Goal: Task Accomplishment & Management: Manage account settings

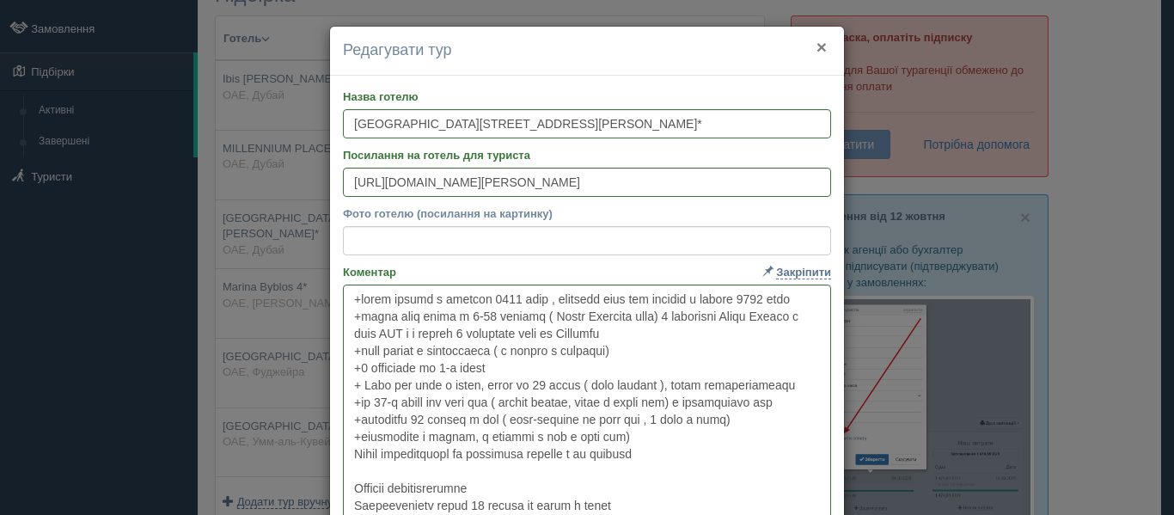
click at [817, 48] on button "×" at bounding box center [822, 47] width 10 height 18
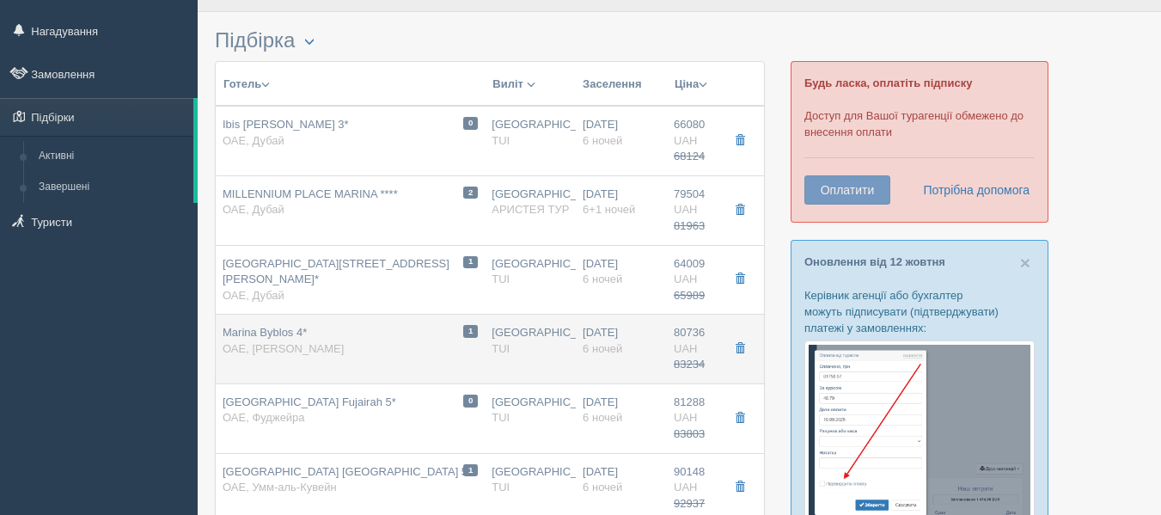
scroll to position [37, 0]
click at [371, 337] on div "1 Marina Byblos 4* ОАЕ, Дубай Марина" at bounding box center [350, 342] width 255 height 32
type input "Marina Byblos 4*"
type input "https://www.booking.com/hotel/ae/marina-byblos.ru.html"
type textarea "+ Отель расположен в престижном районе Дубай Марина + На пляж 7 минут пешком. П…"
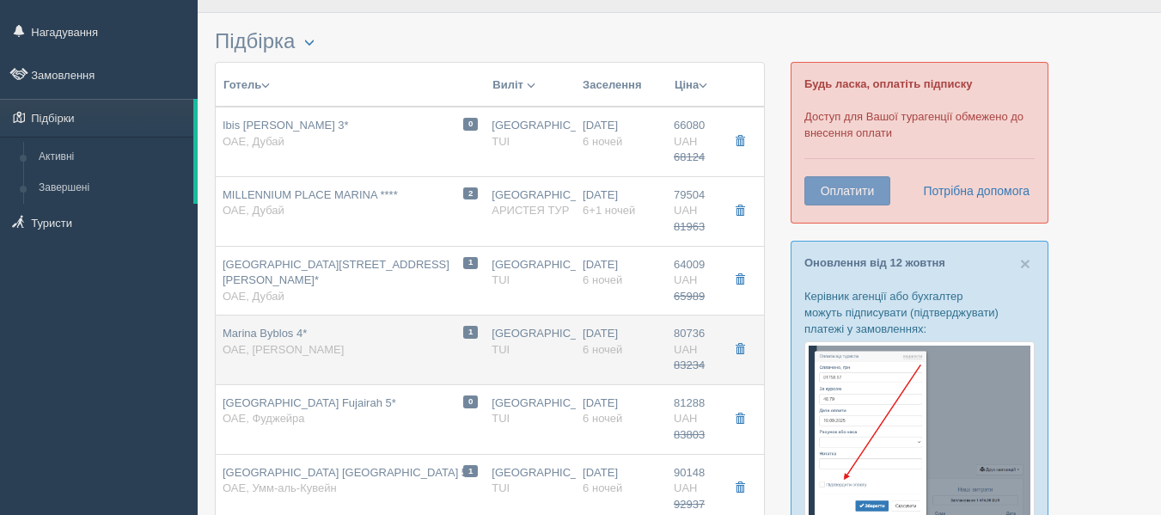
type input "Дубай Марина"
type input "80736.00"
type input "83234.00"
type input "13:25"
type input "20:25"
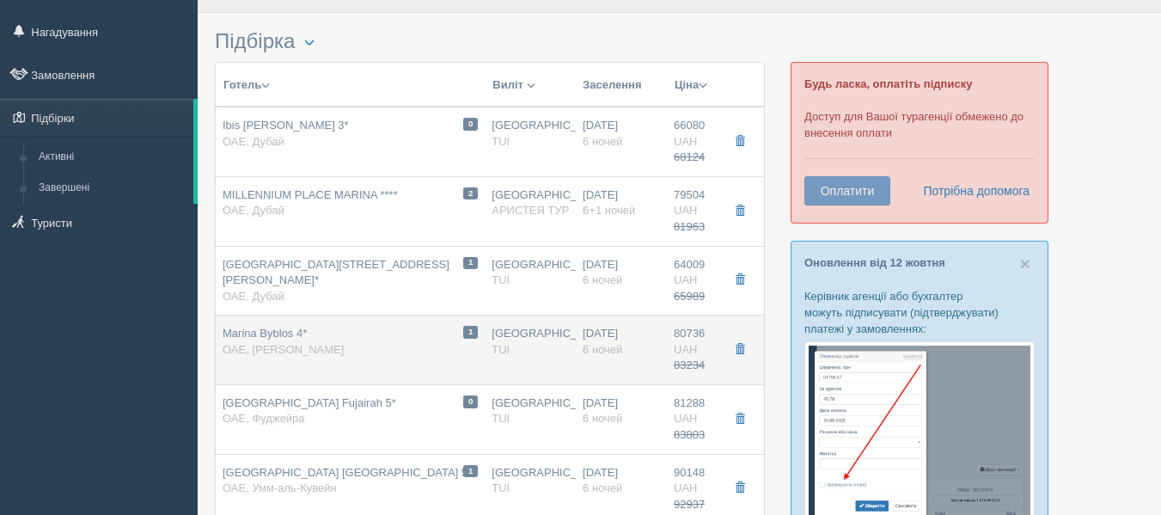
type input "09:00"
type input "12:35"
type input "Standard Room / 2AD"
type input "https://agent.tui.ua/Tours/Asia/UAE/Dubai/Dubai-Marina-hotels/Marina-Byblos"
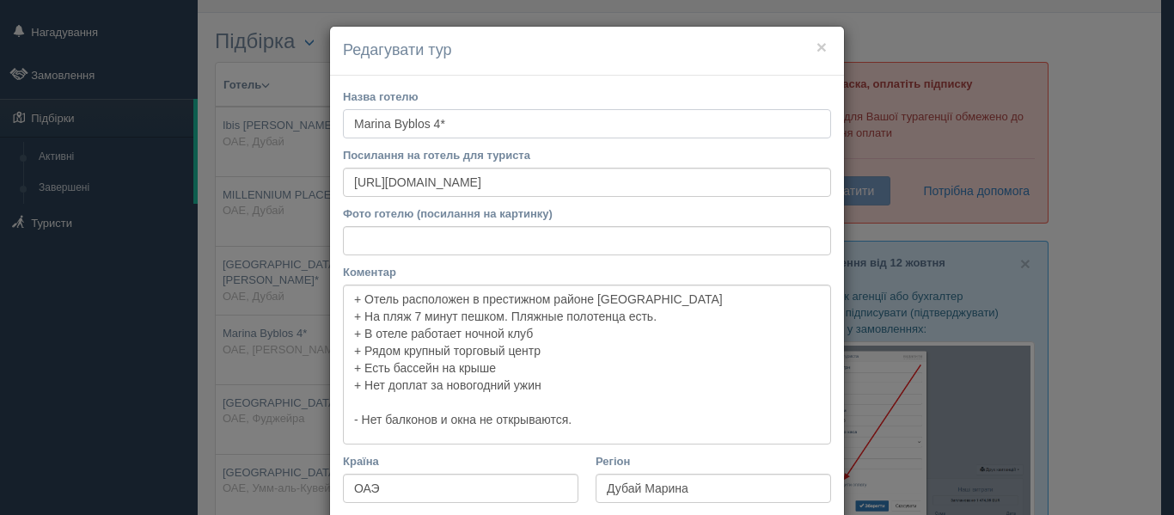
drag, startPoint x: 459, startPoint y: 129, endPoint x: 189, endPoint y: 151, distance: 270.8
click at [189, 151] on div "× Редагувати тур Назва готелю Marina Byblos 4* Посилання на готель для туриста …" at bounding box center [587, 257] width 1174 height 515
drag, startPoint x: 671, startPoint y: 173, endPoint x: 666, endPoint y: 180, distance: 9.3
click at [666, 180] on input "https://www.booking.com/hotel/ae/marina-byblos.ru.html" at bounding box center [587, 182] width 488 height 29
drag, startPoint x: 675, startPoint y: 192, endPoint x: 303, endPoint y: 193, distance: 372.2
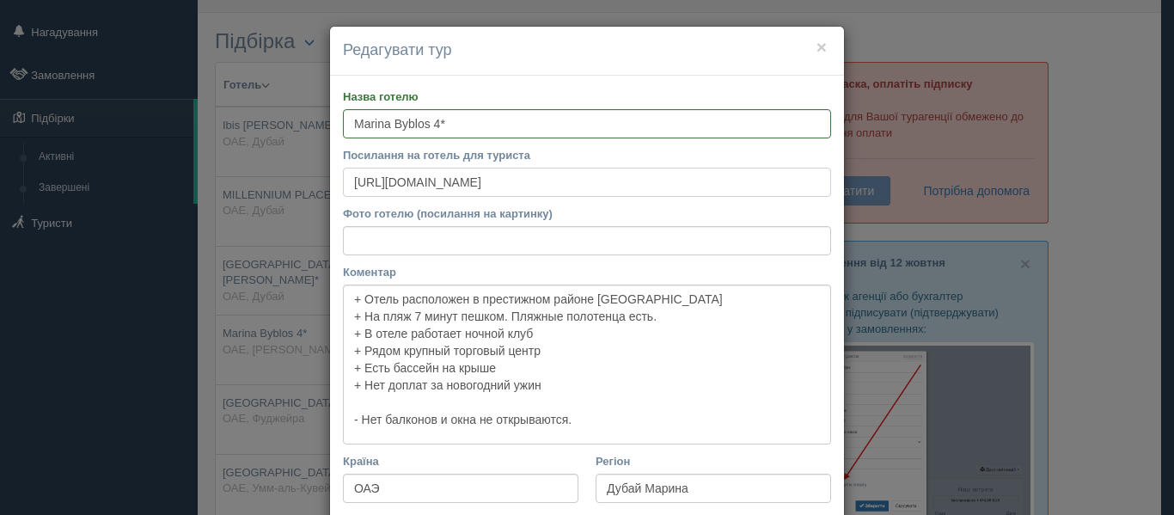
click at [303, 193] on div "× Редагувати тур Назва готелю Marina Byblos 4* Посилання на готель для туриста …" at bounding box center [587, 257] width 1174 height 515
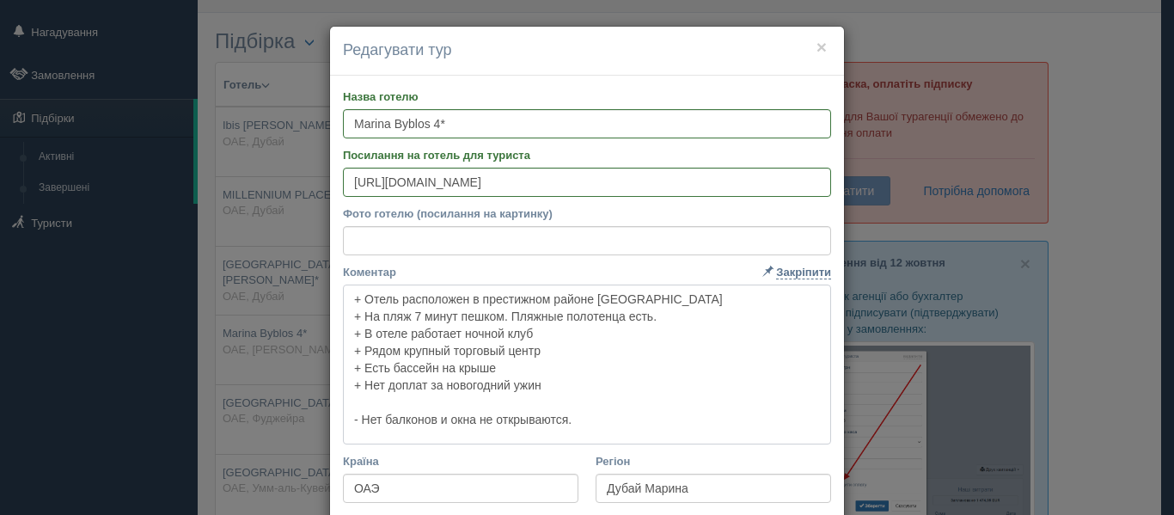
drag, startPoint x: 340, startPoint y: 302, endPoint x: 607, endPoint y: 410, distance: 287.6
click at [607, 410] on textarea "+ Отель расположен в престижном районе Дубай Марина + На пляж 7 минут пешком. П…" at bounding box center [587, 365] width 488 height 160
drag, startPoint x: 607, startPoint y: 421, endPoint x: 236, endPoint y: 216, distance: 423.6
click at [236, 216] on div "× Редагувати тур Назва готелю Marina Byblos 4* Посилання на готель для туриста …" at bounding box center [587, 257] width 1174 height 515
click at [817, 49] on button "×" at bounding box center [822, 47] width 10 height 18
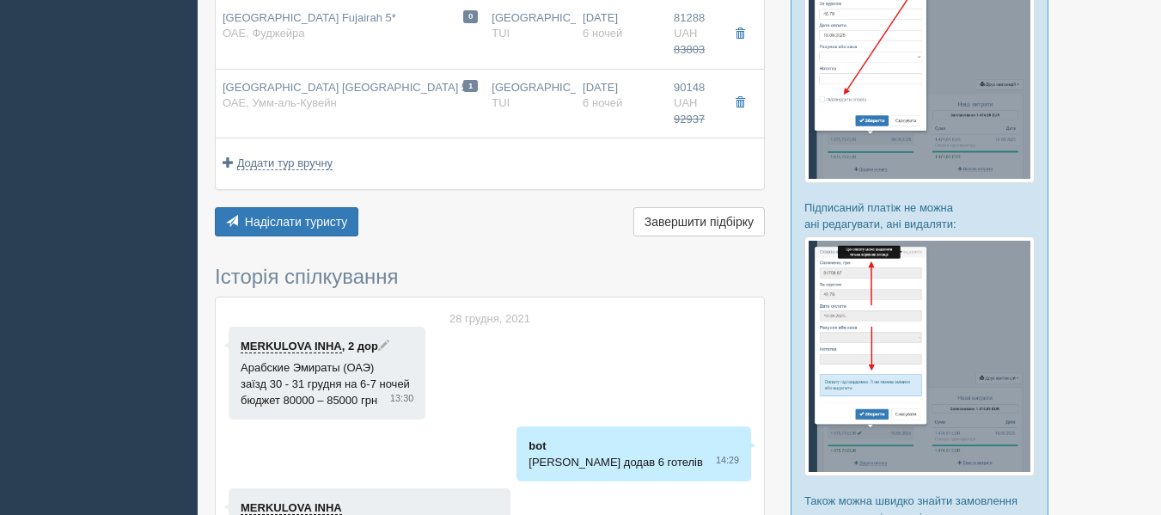
scroll to position [427, 0]
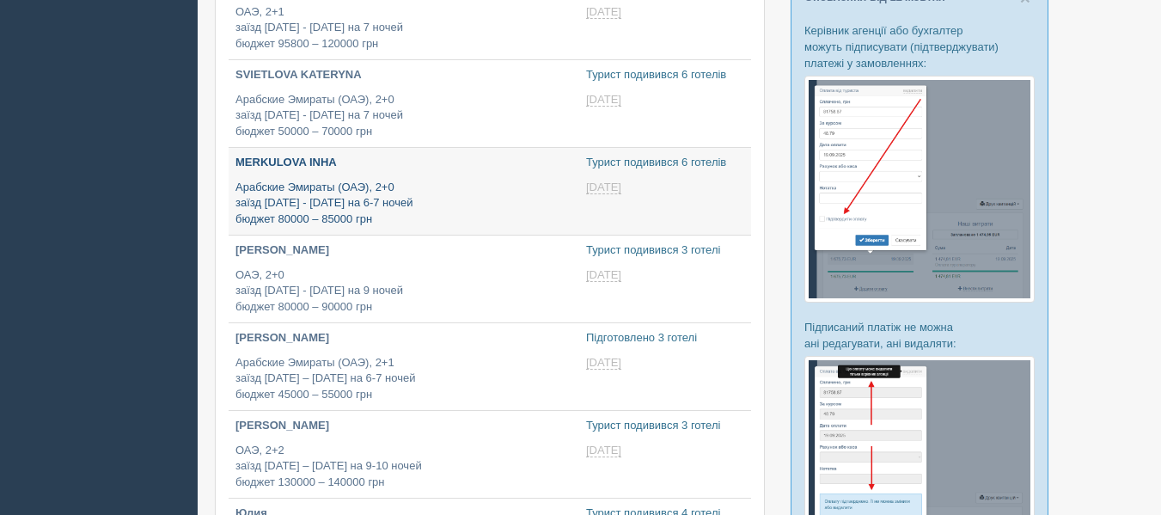
type input "[DATE] 16:10"
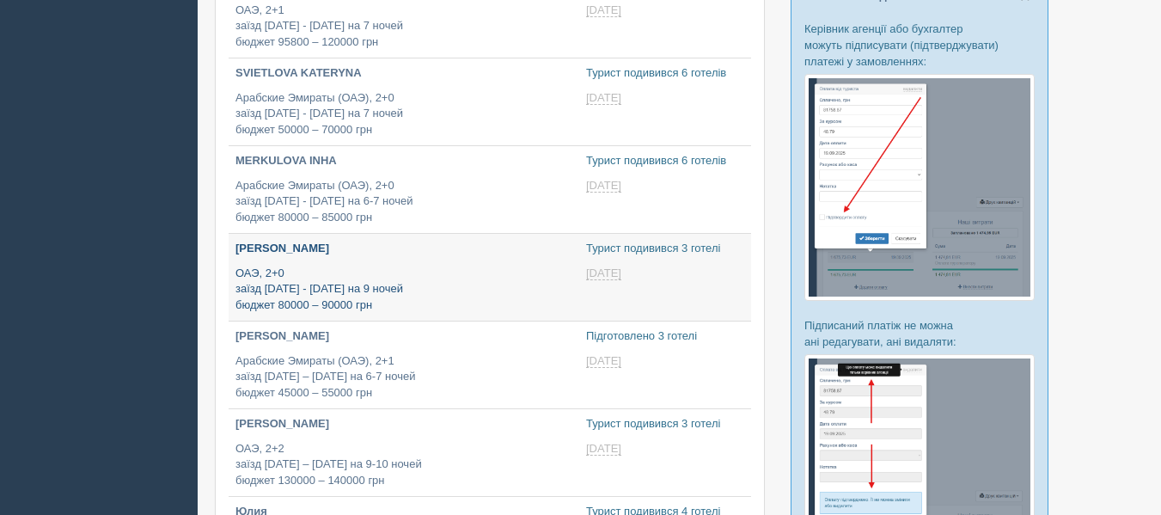
type input "[DATE] 17:40"
click at [380, 286] on p "ОАЭ, 2+0 заїзд 14 - 16 лютого на 9 ночей бюджет 80000 – 90000 грн" at bounding box center [404, 290] width 337 height 48
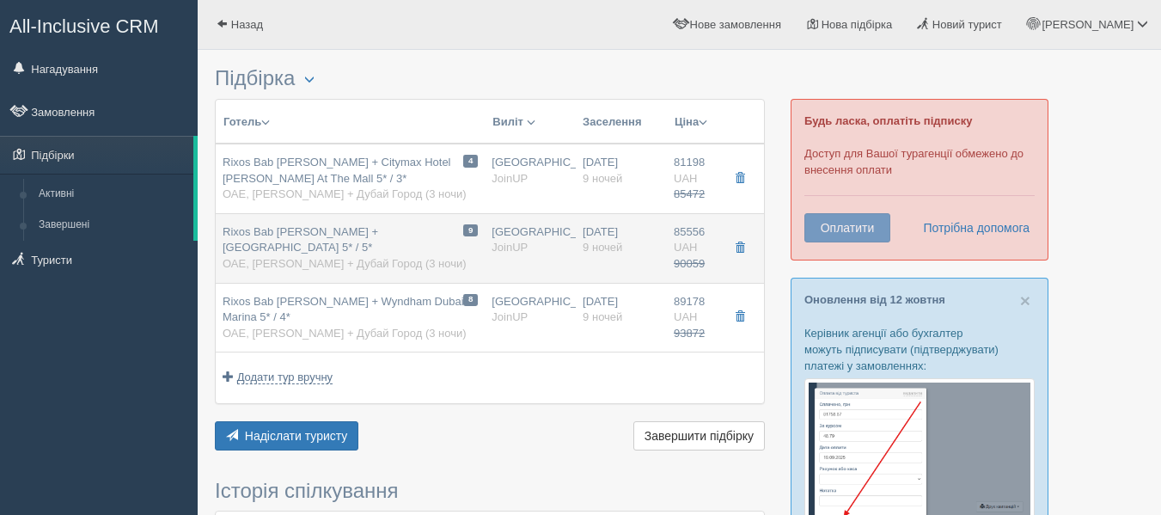
click at [416, 241] on div "Rixos Bab Al Bahr + Canal Central Business Bay 5* / 5* ОАЕ, Рас Эль Хайма + Дуб…" at bounding box center [350, 248] width 255 height 48
type input "Rixos Bab Al Bahr + Canal Central Business Bay 5* / 5*"
type input "https://www.booking.com/hotel/ae/canal-central.ru.html#tab-main"
type textarea "Rixos Bab Al Bahr (Эмират Рас Эль Хайма). Питание "ультра все включено" + Распо…"
type input "ОАЭ"
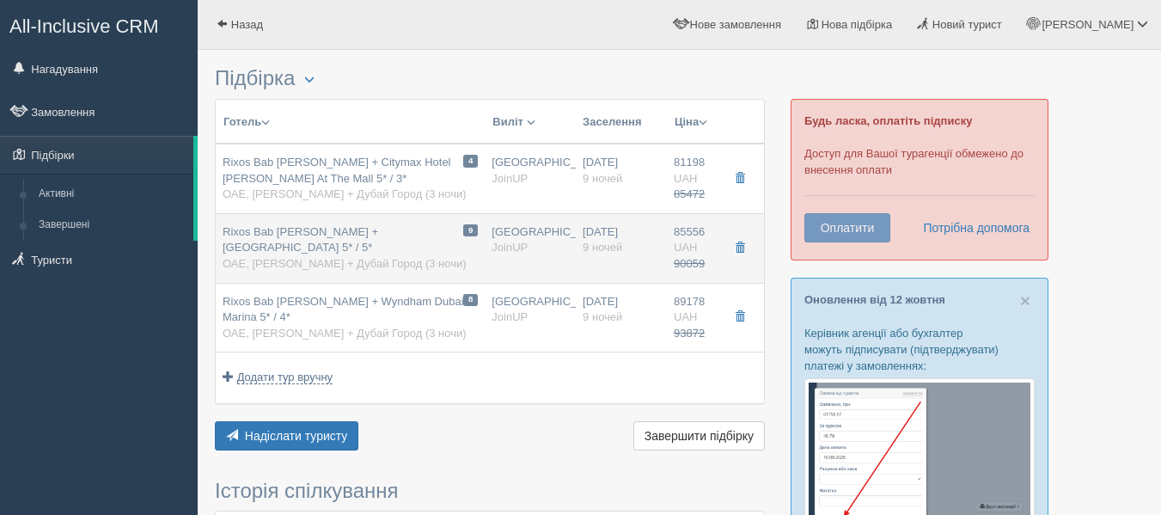
type input "Рас Эль Хайма + Дубай Город (3 ночи)"
type input "85556.00"
type input "90059.00"
type input "Киев"
type input "10:35"
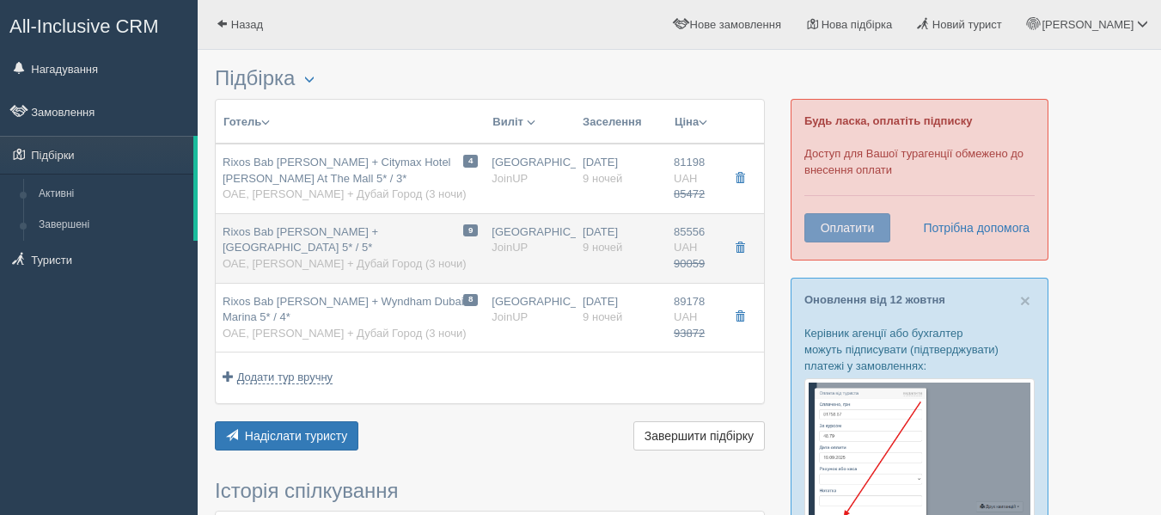
type input "17:45"
type input "18:45"
type input "22:35"
type input "9"
type input "Deluxe Garden View / DBL"
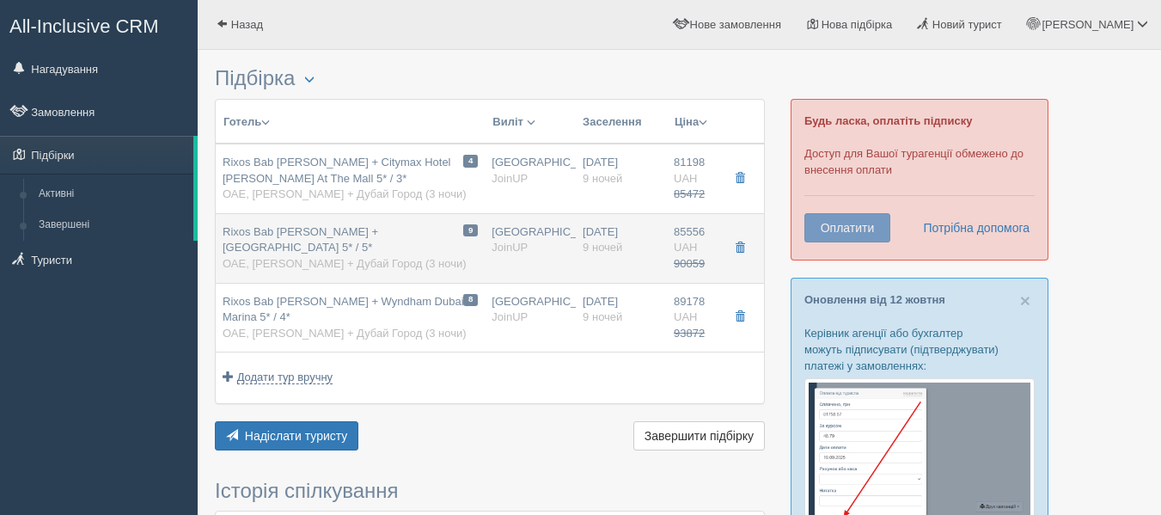
type input "Ультра все включено\ завтраки"
type input "JoinUP"
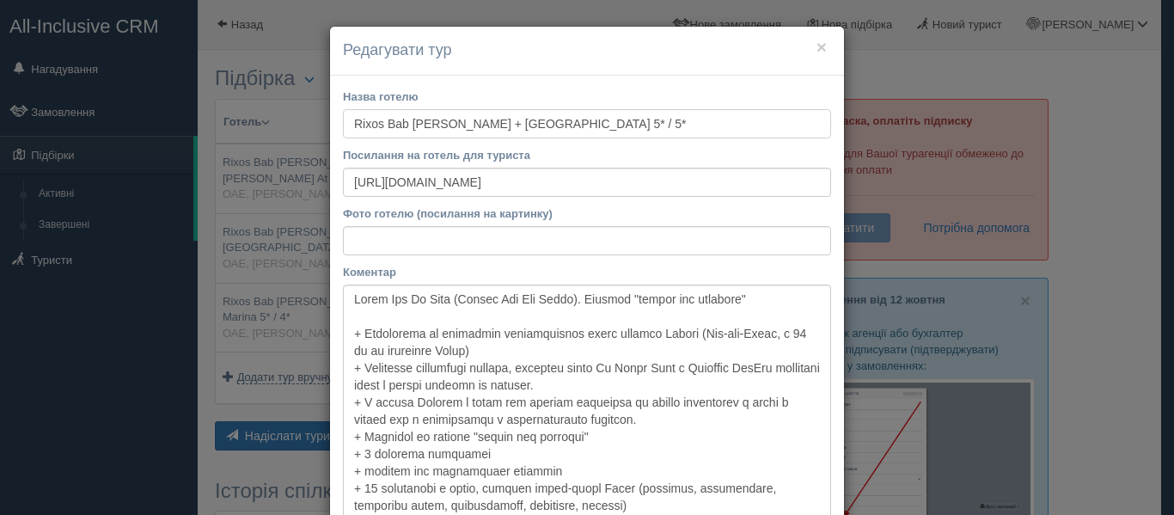
drag, startPoint x: 458, startPoint y: 123, endPoint x: 537, endPoint y: 130, distance: 79.4
click at [537, 130] on input "Rixos Bab Al Bahr + Canal Central Business Bay 5* / 5*" at bounding box center [587, 123] width 488 height 29
drag, startPoint x: 725, startPoint y: 175, endPoint x: 58, endPoint y: 92, distance: 672.2
click at [58, 92] on div "× Редагувати тур Назва готелю Rixos Bab Al Bahr + Canal Central Business Bay 5*…" at bounding box center [587, 257] width 1174 height 515
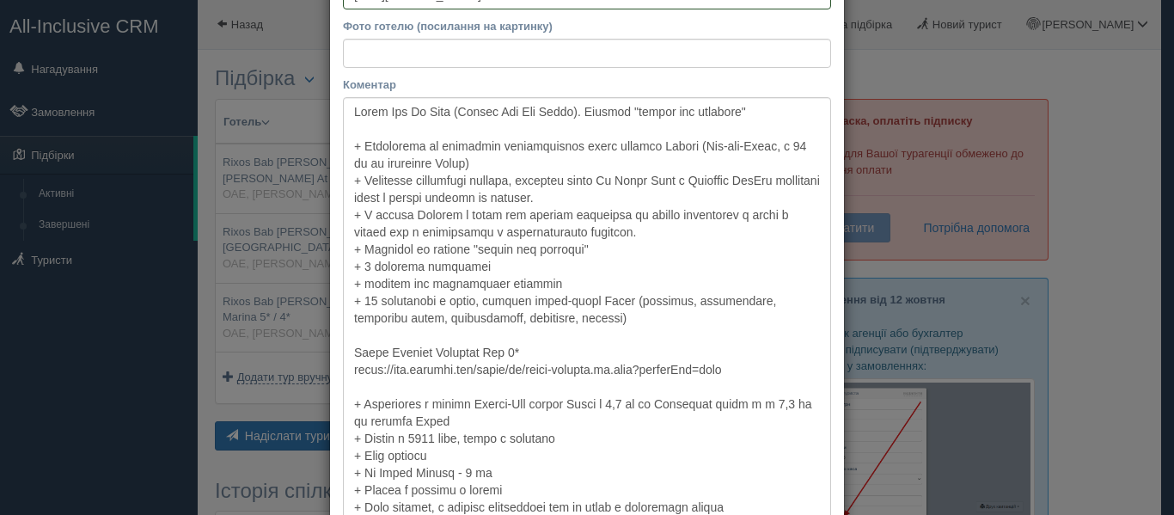
scroll to position [328, 0]
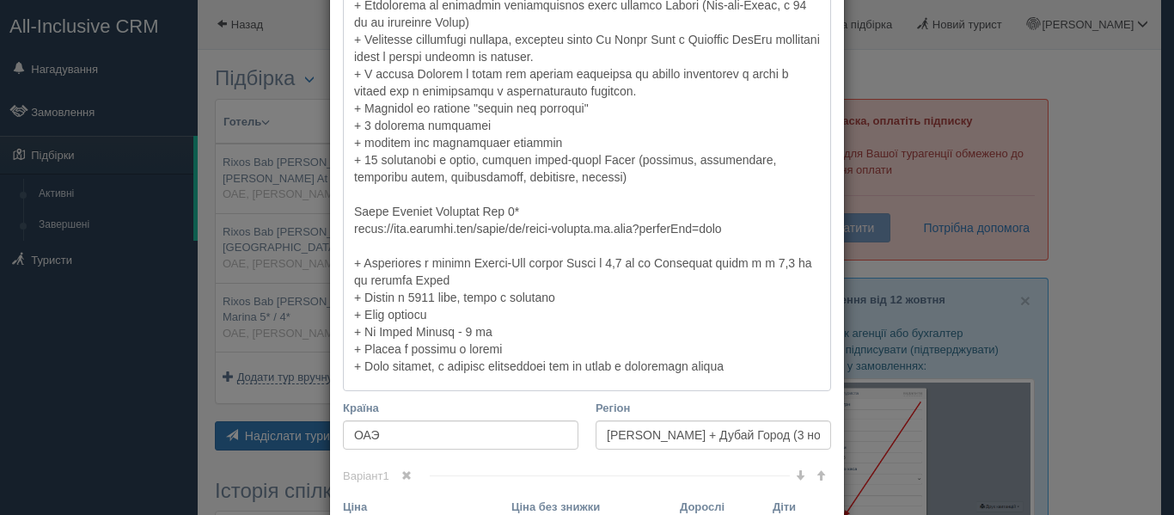
drag, startPoint x: 344, startPoint y: 264, endPoint x: 796, endPoint y: 381, distance: 467.0
click at [796, 381] on textarea "Коментар Основний опис Додатковий опис Закріпити Збережено Необхідно вказати на…" at bounding box center [587, 173] width 488 height 435
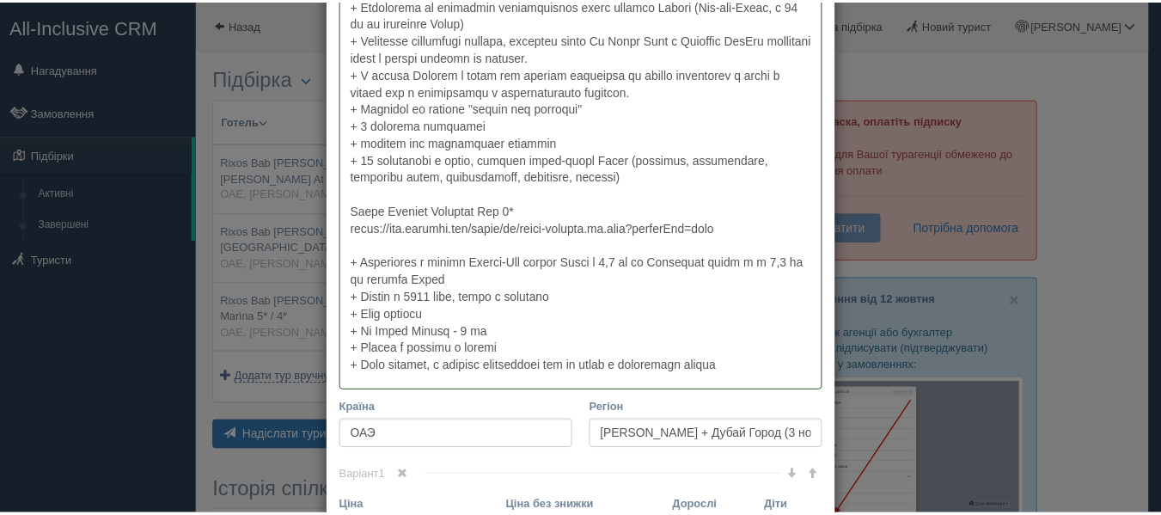
scroll to position [0, 0]
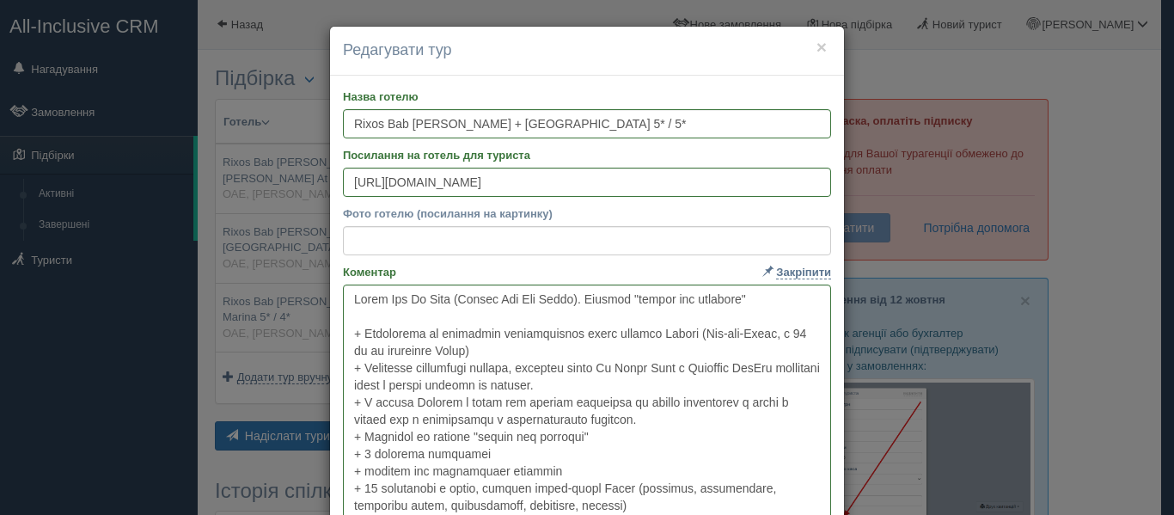
click at [807, 52] on h4 "Редагувати тур" at bounding box center [587, 51] width 488 height 22
click at [812, 48] on div "× Редагувати тур" at bounding box center [587, 51] width 514 height 49
click at [817, 48] on button "×" at bounding box center [822, 47] width 10 height 18
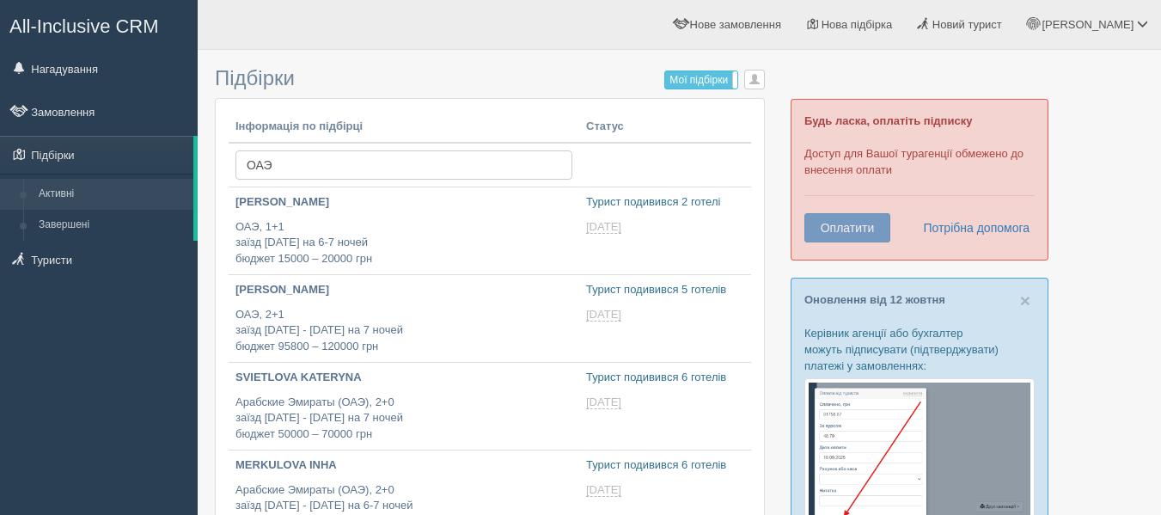
scroll to position [304, 0]
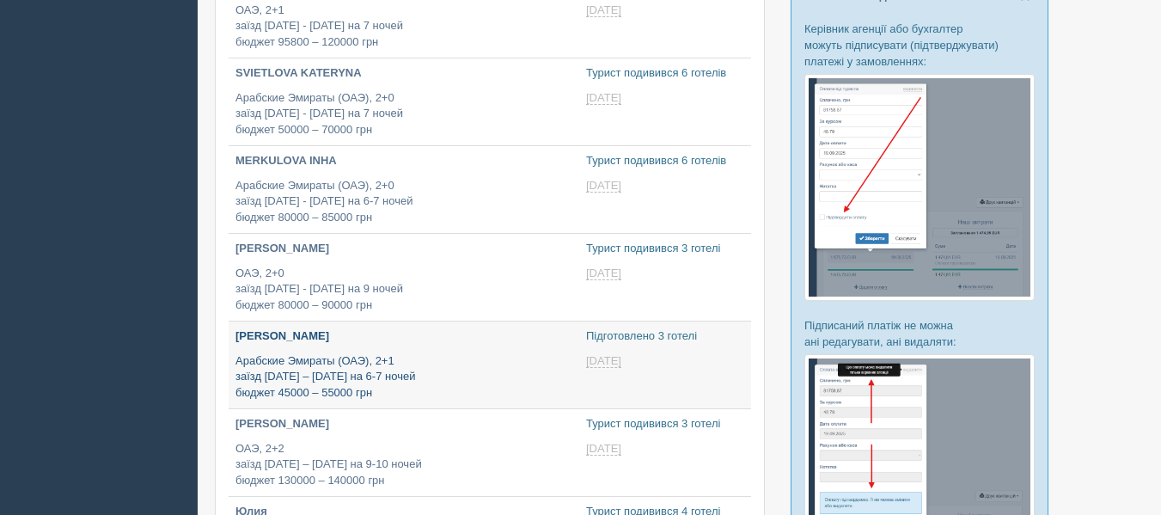
click at [308, 342] on p "[PERSON_NAME]" at bounding box center [404, 336] width 337 height 16
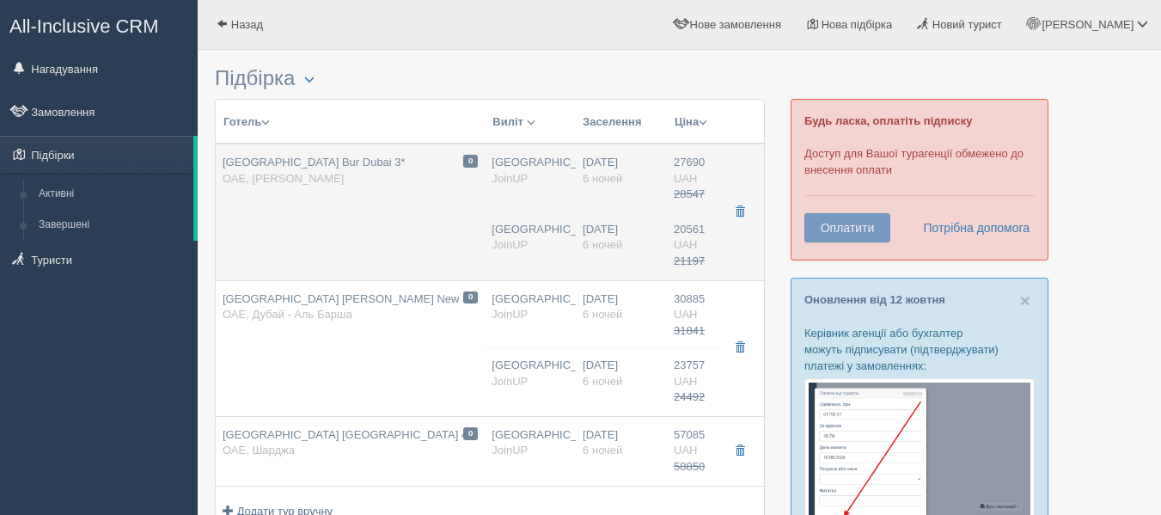
click at [335, 247] on td "0 Citymax Hotel Bur Dubai 3* ОАЕ, Дубай - Бар Дубай" at bounding box center [350, 212] width 269 height 137
type input "Citymax Hotel Bur Dubai 3*"
type input "https://www.booking.com/hotel/ae/citymax-bur-dubai.ru.html?aid=318615;label=New…"
type textarea "+ Отель расположен в удачной близости от исторического квартала Бастакия, в кот…"
type input "ОАЭ"
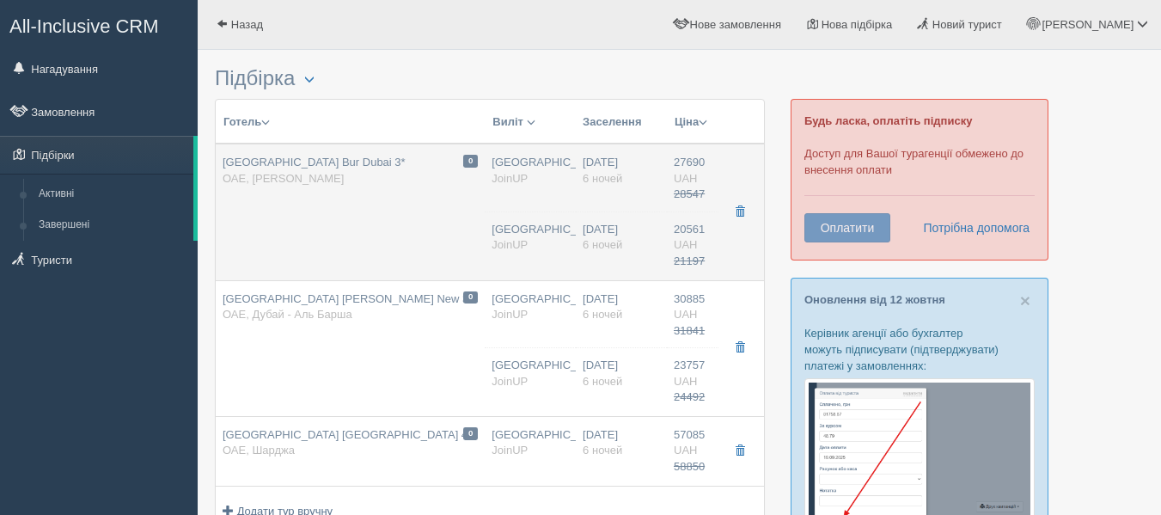
type input "Дубай - Бар Дубай"
type input "27690.00"
type input "28547.00"
type input "Киев"
type input "10:35"
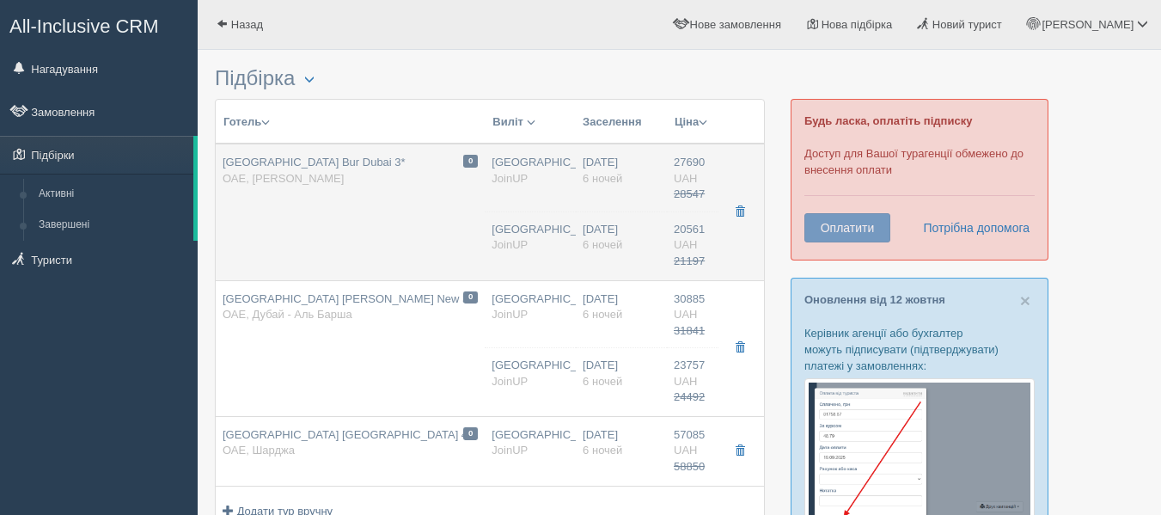
type input "17:45"
type input "18:45"
type input "22:35"
type input "6"
type input "Standard Room / DBL"
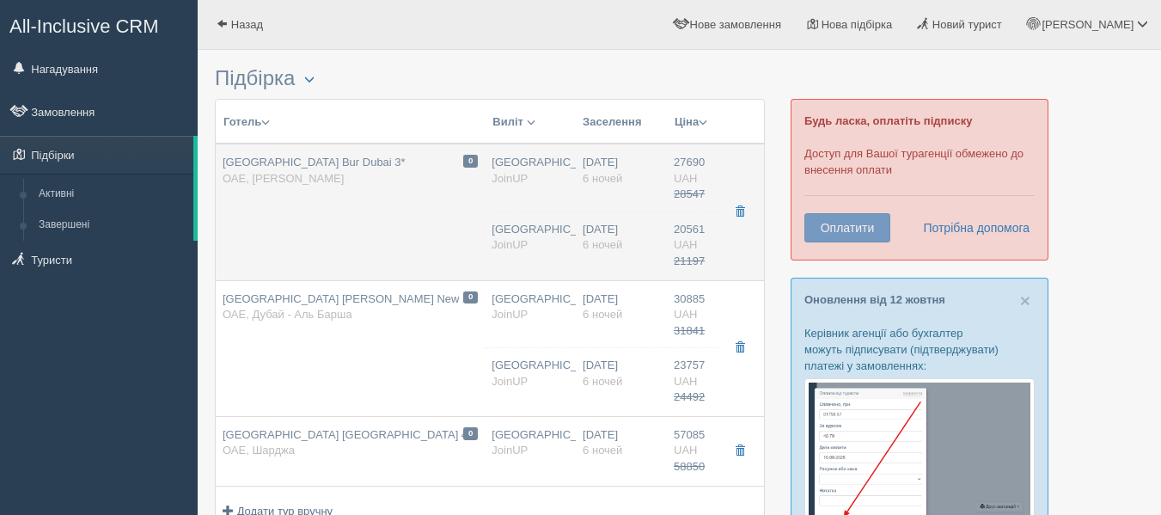
type input "Завтраки"
type input "JoinUP"
type input "http://joinup.ua/hotel/citymax-hotel-bur-dubai/"
type input "20561.00"
type input "21197.00"
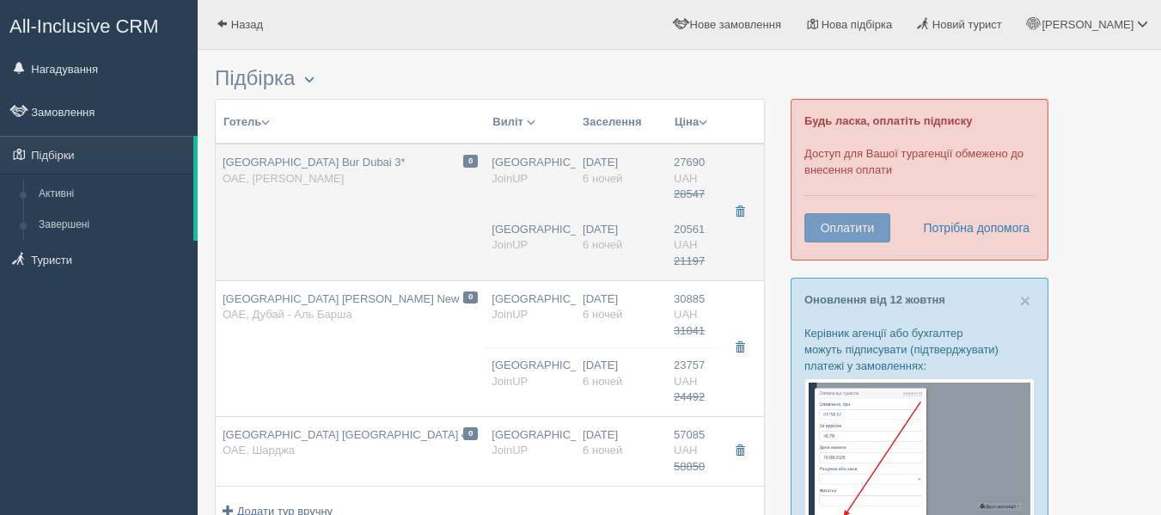
type input "Киев"
type input "10:35"
type input "17:45"
type input "18:45"
type input "22:35"
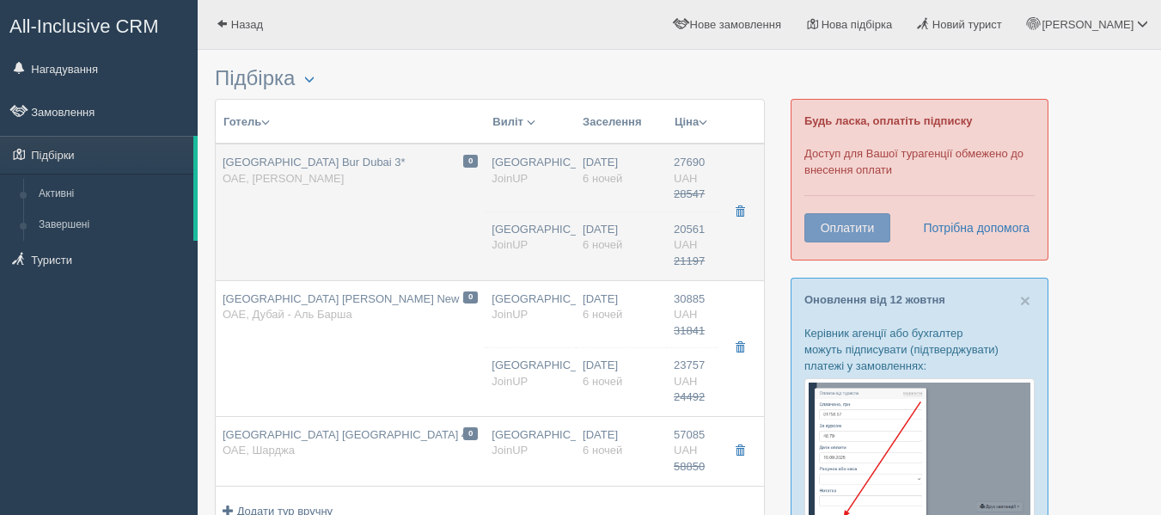
type input "6"
type input "Standard Room / SGL"
type input "Завтраки"
type input "JoinUP"
type input "http://joinup.ua/hotel/citymax-hotel-bur-dubai/"
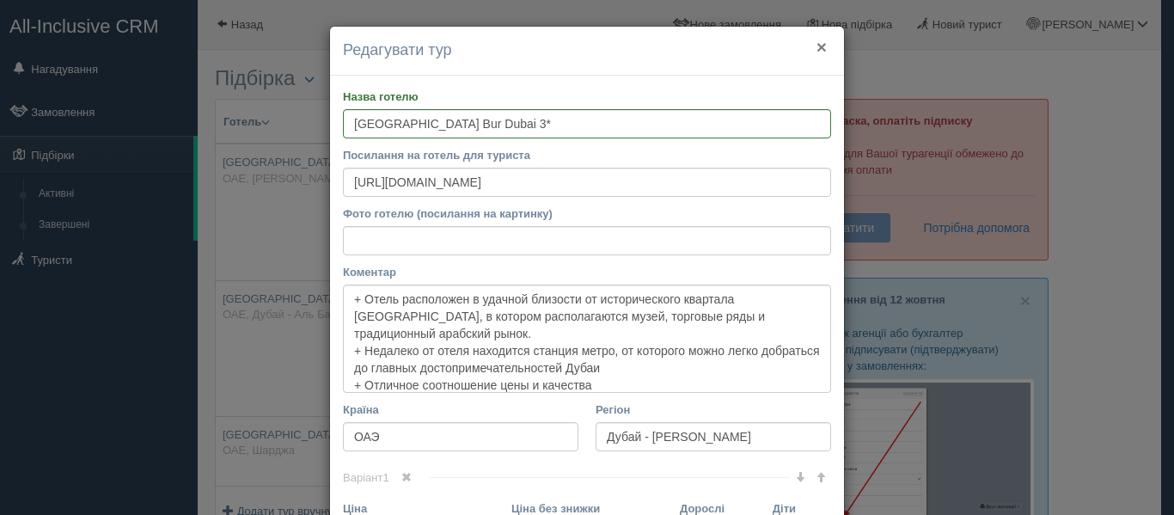
click at [817, 47] on button "×" at bounding box center [822, 47] width 10 height 18
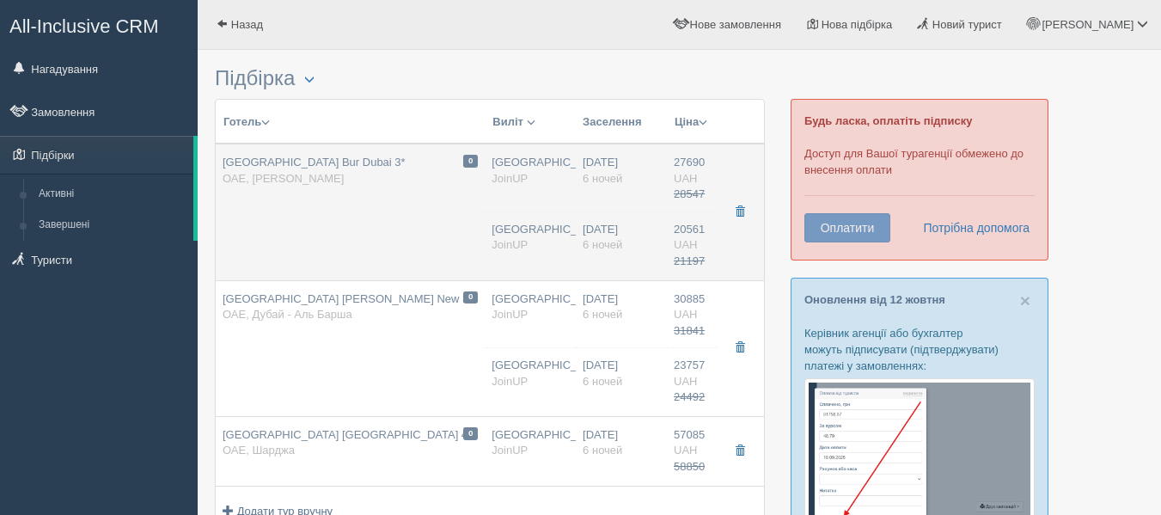
click at [383, 245] on td "0 Citymax Hotel Bur Dubai 3* ОАЕ, Дубай - Бар Дубай" at bounding box center [350, 212] width 269 height 137
type input "10:35"
type input "17:45"
type input "18:45"
type input "22:35"
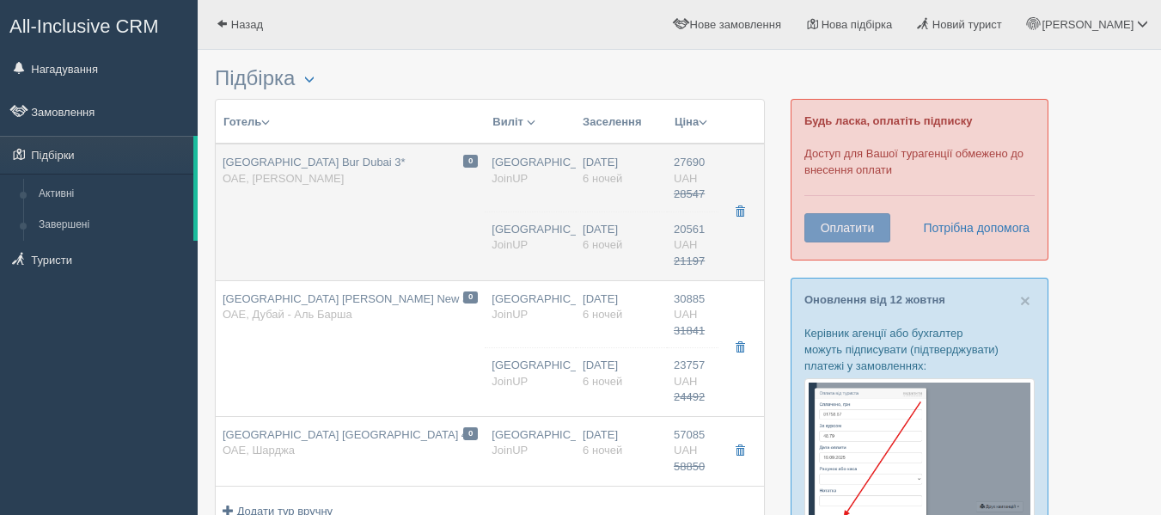
type input "10:35"
type input "17:45"
type input "18:45"
type input "22:35"
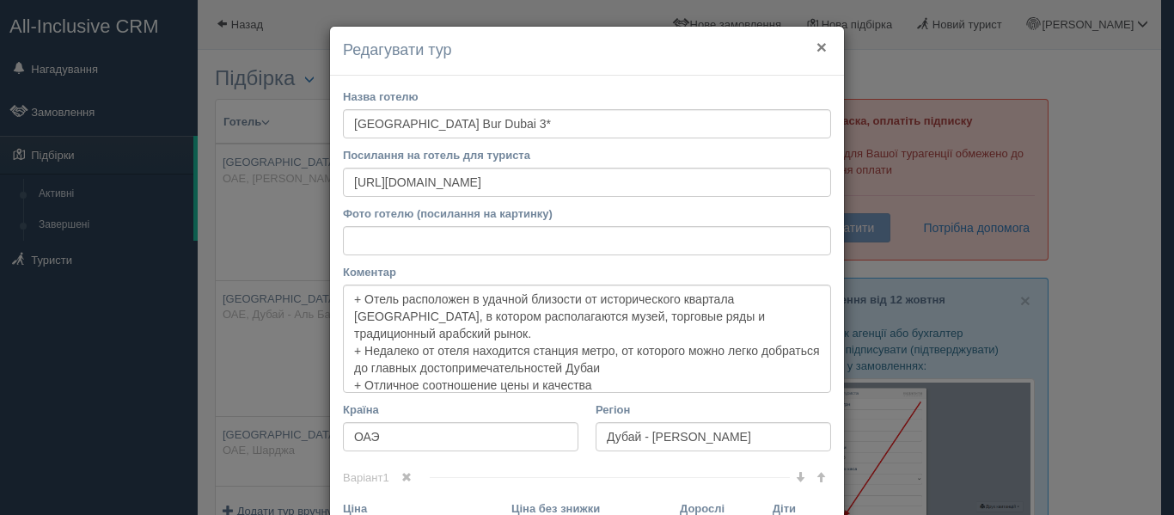
click at [817, 52] on button "×" at bounding box center [822, 47] width 10 height 18
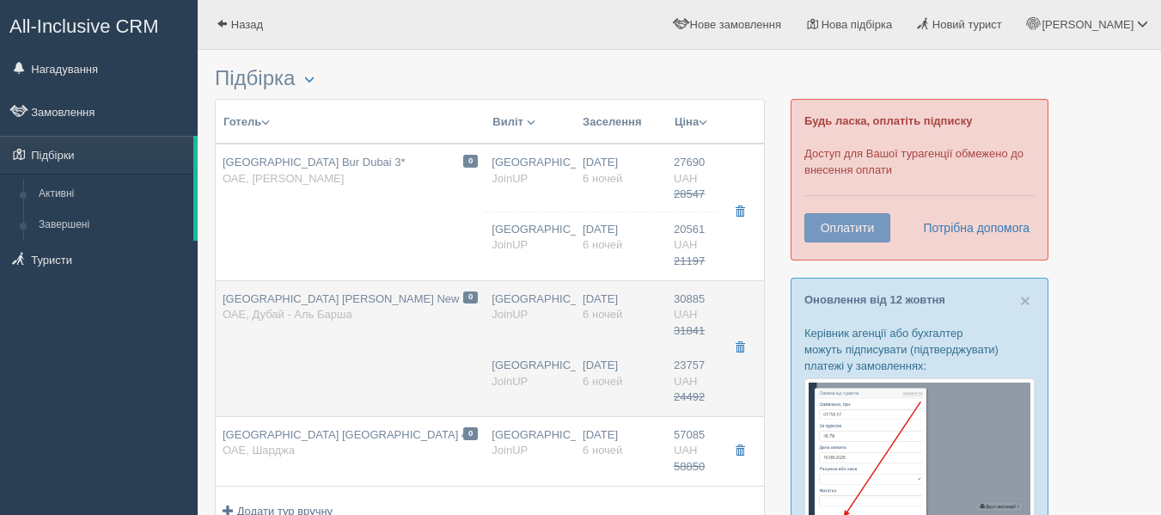
click at [341, 345] on td "0 Citymax Hotel Al Barsha New 3* ОАЕ, Дубай - Аль Барша" at bounding box center [350, 348] width 269 height 136
type input "Citymax Hotel Al Barsha New 3*"
type input "https://joinup.ua/uk/hotel/citymax-hotel-al-barsha-new/"
type textarea "+Отель удобно расположен в районе Аль Барша, всего в 2 минутах ходьбы от торгов…"
type input "Дубай - Аль Барша"
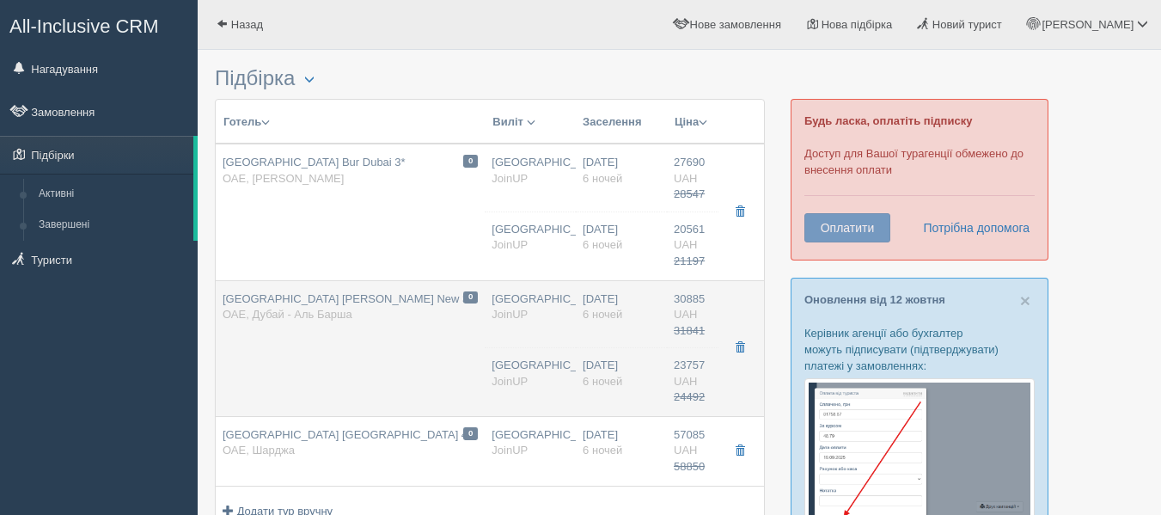
type input "30885.00"
type input "31841.00"
type input "10:35"
type input "17:45"
type input "18:45"
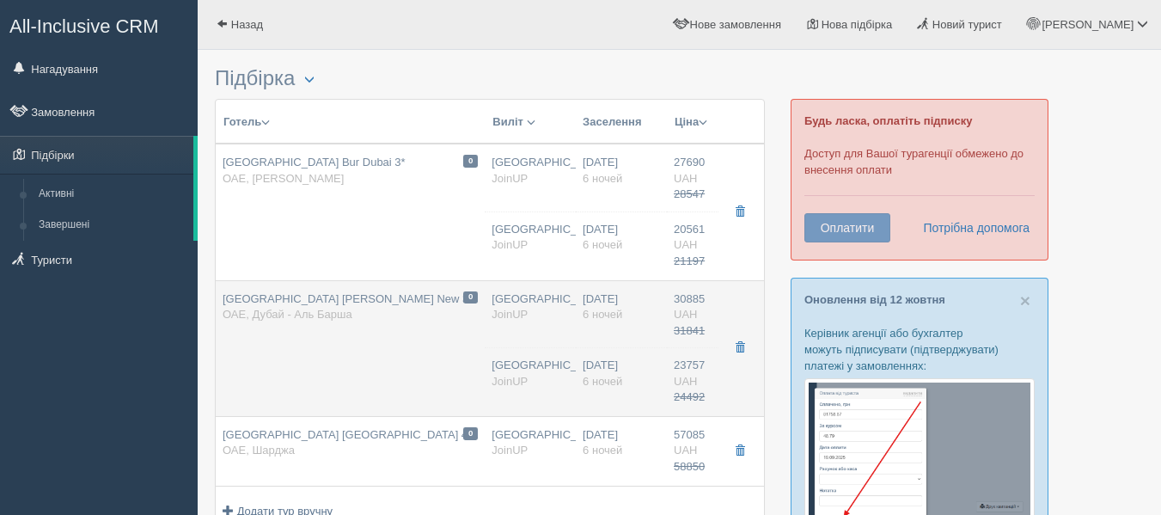
type input "22:35"
type input "https://joinup.ua/hotel/citymax-hotel-al-barsha-new/"
type input "23757.00"
type input "24492.00"
type input "10:35"
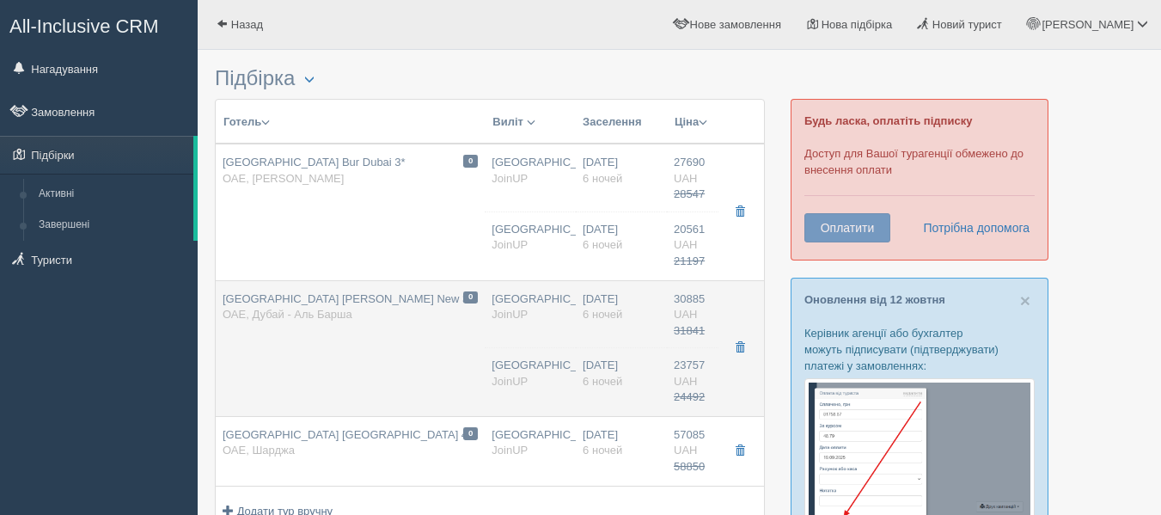
type input "17:45"
type input "18:45"
type input "22:35"
type input "https://joinup.ua/hotel/citymax-hotel-al-barsha-new/"
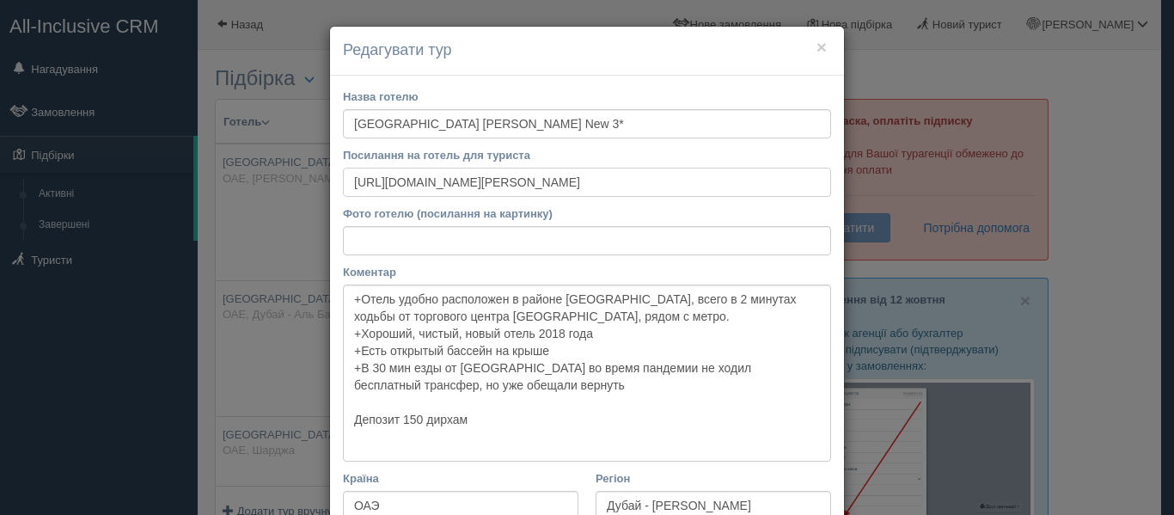
drag, startPoint x: 656, startPoint y: 180, endPoint x: 122, endPoint y: 175, distance: 533.8
click at [122, 175] on div "× Редагувати тур Назва готелю Citymax Hotel Al Barsha New 3* Посилання на готел…" at bounding box center [587, 257] width 1174 height 515
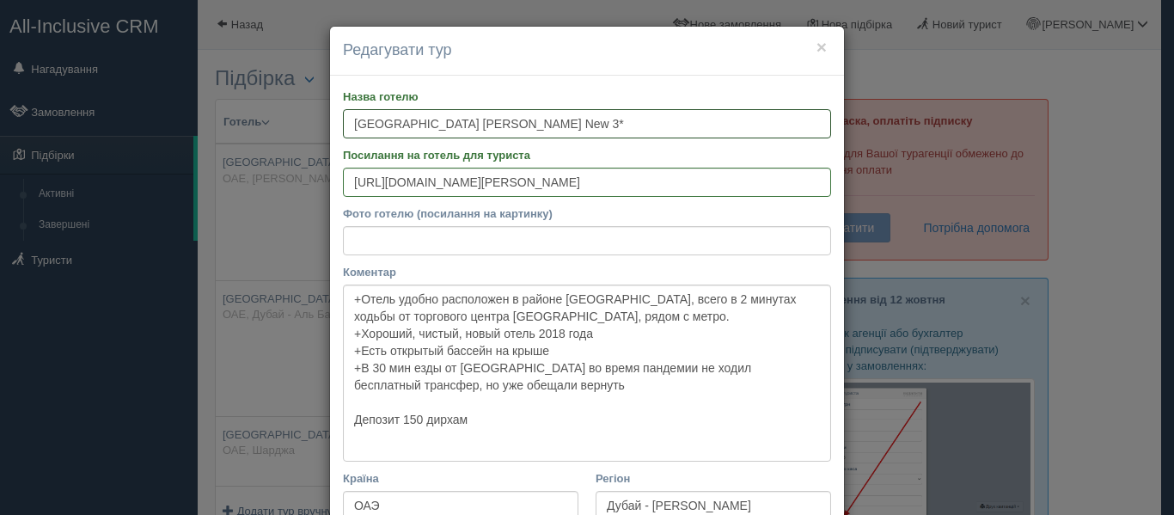
drag, startPoint x: 346, startPoint y: 120, endPoint x: 480, endPoint y: 126, distance: 135.1
click at [480, 126] on input "Citymax Hotel Al Barsha New 3*" at bounding box center [587, 123] width 488 height 29
drag, startPoint x: 344, startPoint y: 300, endPoint x: 524, endPoint y: 436, distance: 225.9
click at [524, 436] on textarea "+Отель удобно расположен в районе Аль Барша, всего в 2 минутах ходьбы от торгов…" at bounding box center [587, 373] width 488 height 177
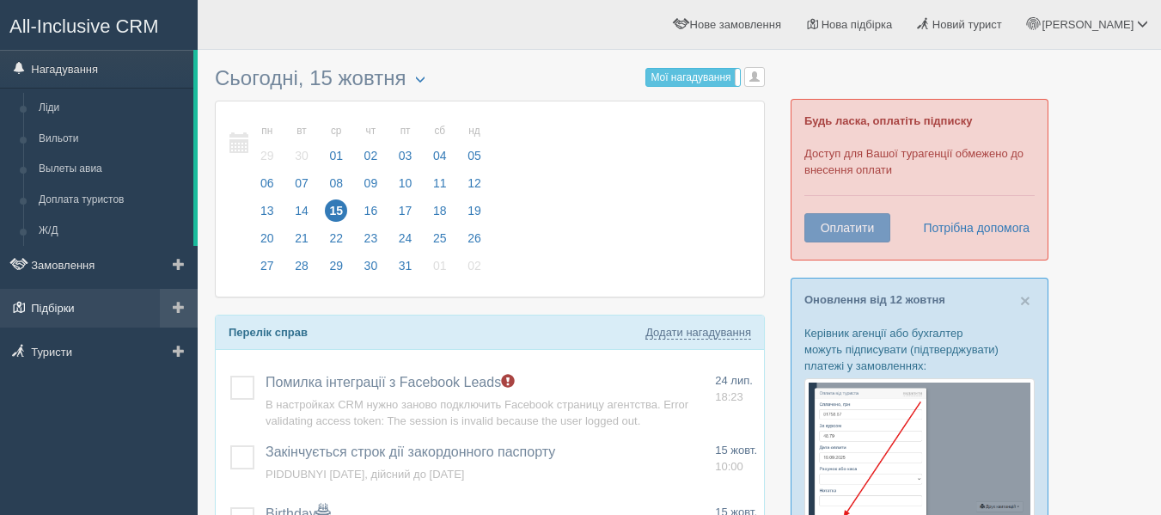
click at [46, 311] on link "Підбірки" at bounding box center [99, 308] width 198 height 38
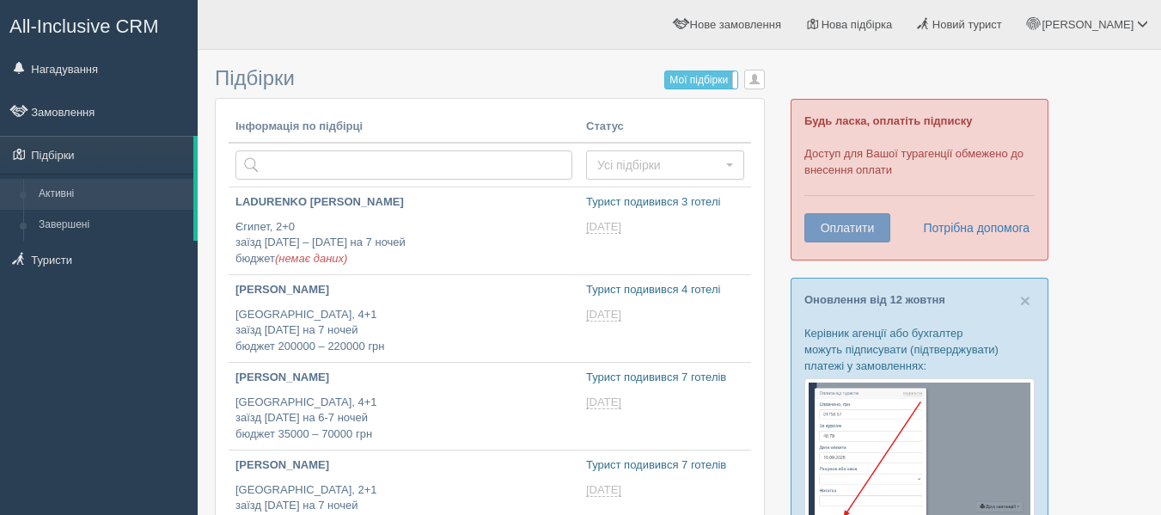
click at [288, 138] on th "Інформація по підбірці" at bounding box center [404, 127] width 351 height 31
click at [298, 158] on input "text" at bounding box center [404, 164] width 337 height 29
type input "Андорра"
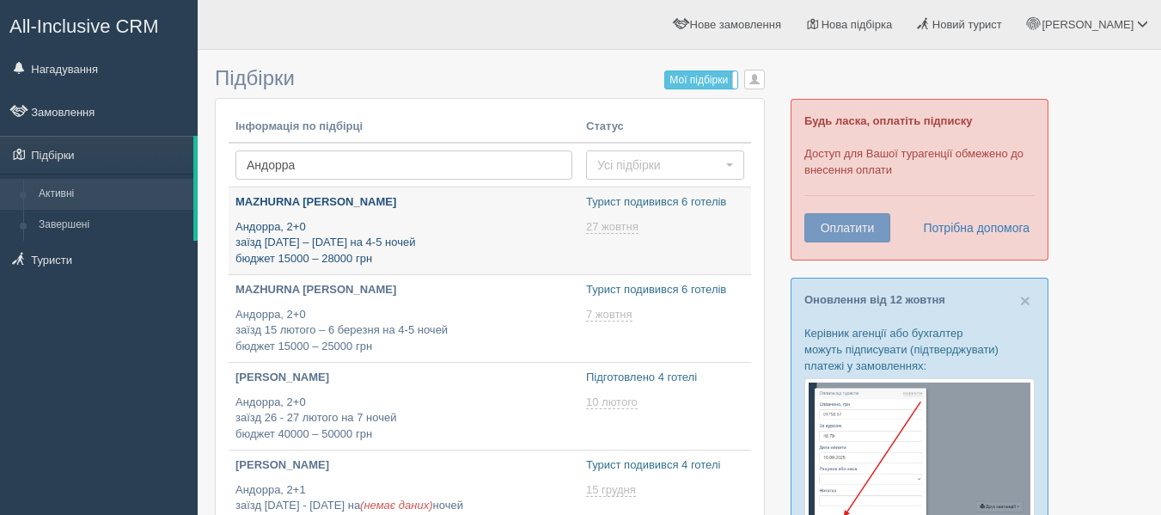
type input "[DATE] 13:25"
click at [338, 199] on p "MAZHURNA [PERSON_NAME]" at bounding box center [404, 202] width 337 height 16
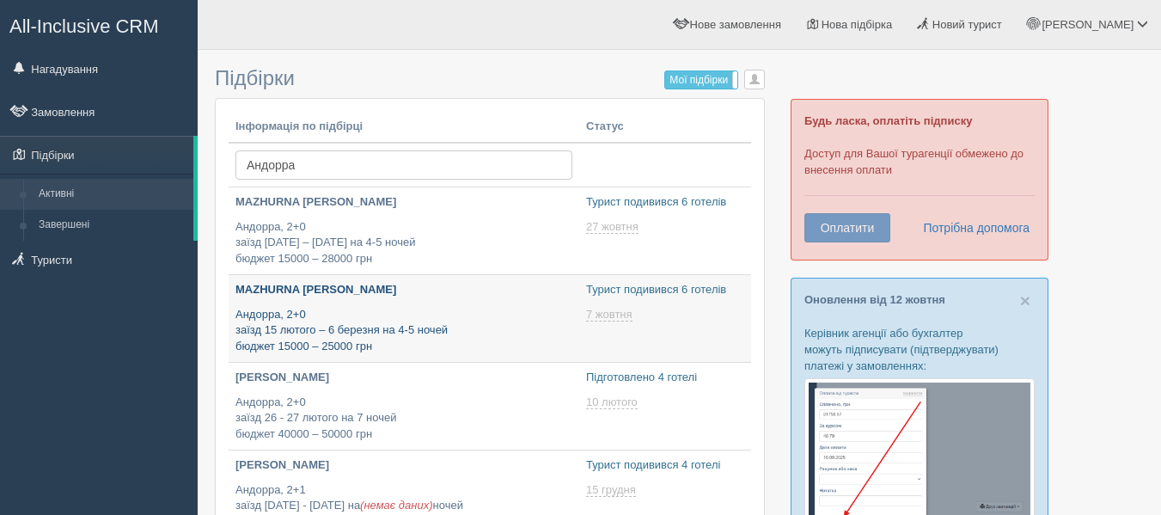
click at [318, 294] on p "MAZHURNA [PERSON_NAME]" at bounding box center [404, 290] width 337 height 16
type input "[DATE] 14:40"
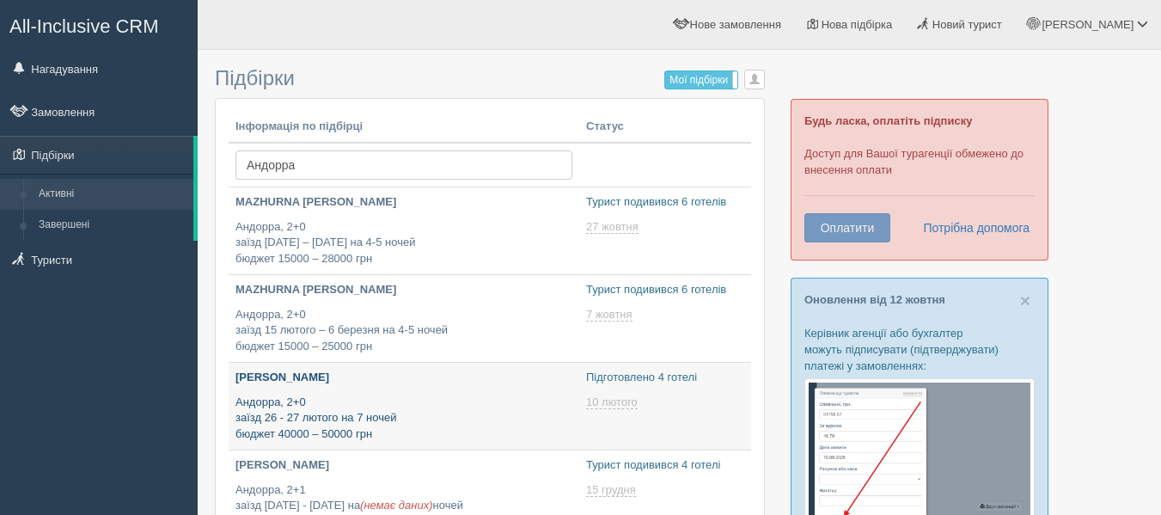
type input "[DATE] 20:40"
click at [428, 385] on p "[PERSON_NAME]" at bounding box center [404, 378] width 337 height 16
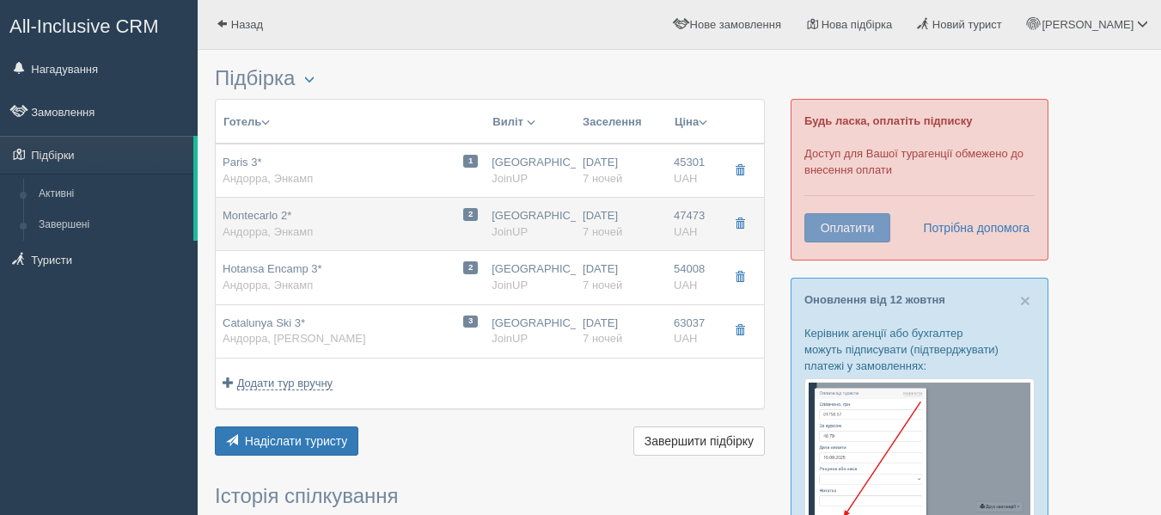
click at [371, 220] on div "2 Montecarlo 2* Андорра, Энкамп" at bounding box center [350, 224] width 255 height 32
type input "Montecarlo 2*"
type input "https://www.booking.com/hotel/ad/montecarlo.uk.html"
type textarea "+ Отель расположен в непосредственной близости от Энкампа + Автобусная остановк…"
type input "Андорра"
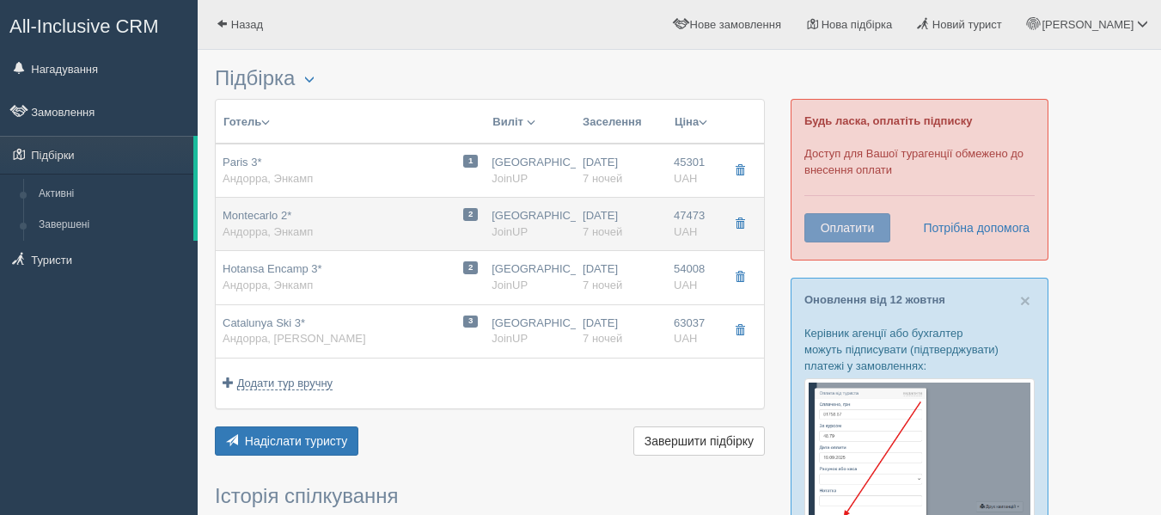
type input "Энкамп"
type input "47473.00"
type input "Киев"
type input "10:20"
type input "13:10"
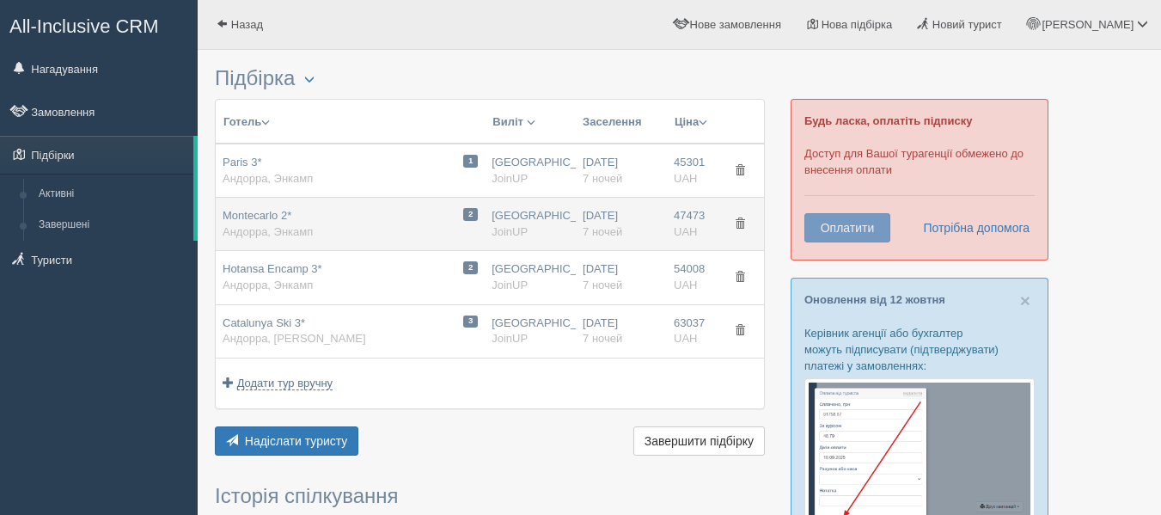
type input "14:00"
type input "18:50"
type input "7"
type input "Twin Standard / 2AD"
type input "Завтрак + ужин"
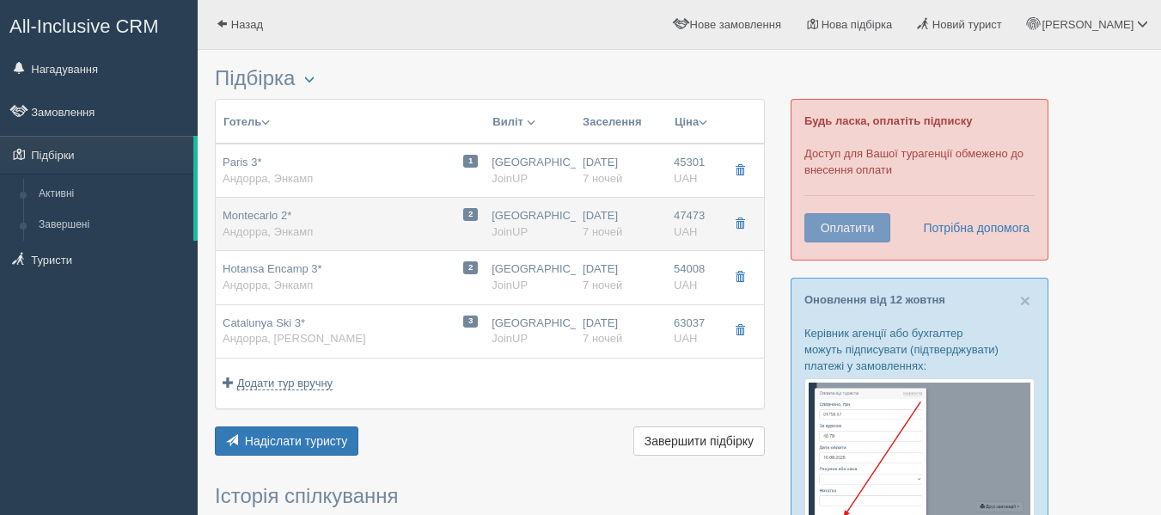
type input "JoinUP"
type input "https://joinup.ua/hotel/montecarlo/"
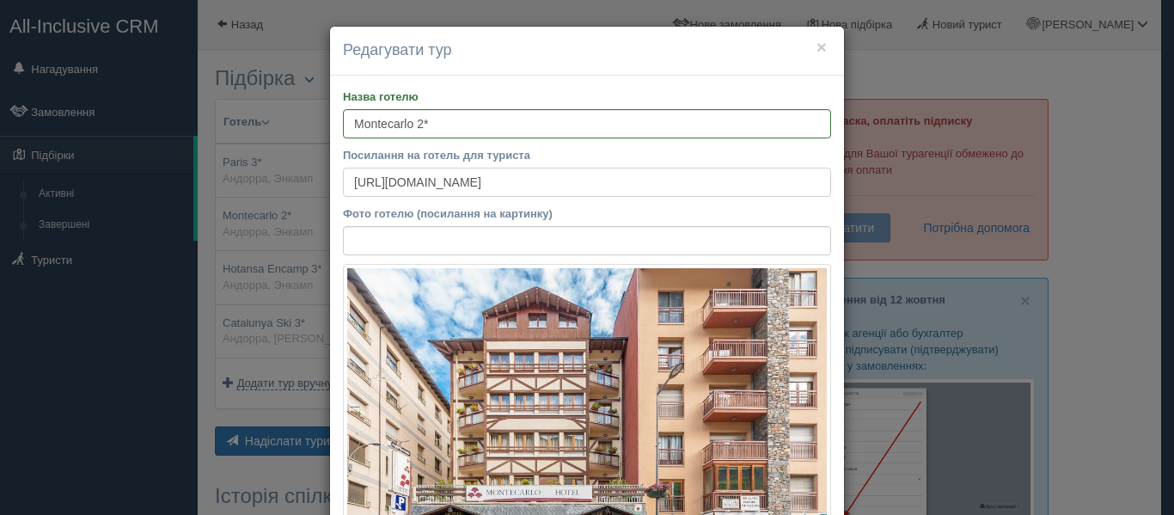
drag, startPoint x: 683, startPoint y: 189, endPoint x: 248, endPoint y: 162, distance: 436.6
click at [248, 162] on div "× Редагувати тур Назва готелю Montecarlo 2* Посилання на готель для туриста htt…" at bounding box center [587, 257] width 1174 height 515
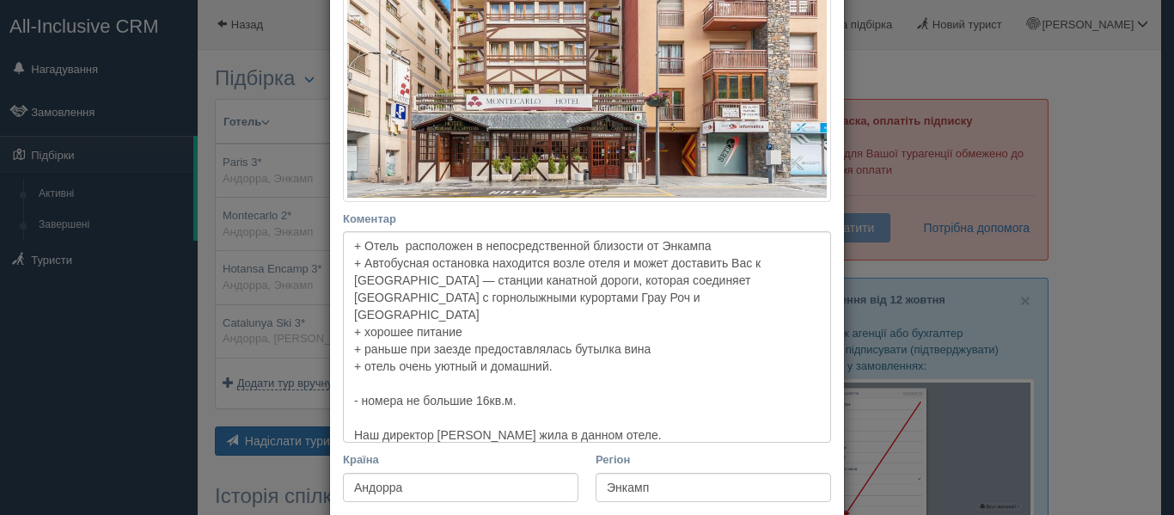
scroll to position [392, 0]
drag, startPoint x: 340, startPoint y: 245, endPoint x: 588, endPoint y: 421, distance: 303.8
click at [588, 421] on textarea "+ Отель расположен в непосредственной близости от Энкампа + Автобусная остановк…" at bounding box center [587, 335] width 488 height 211
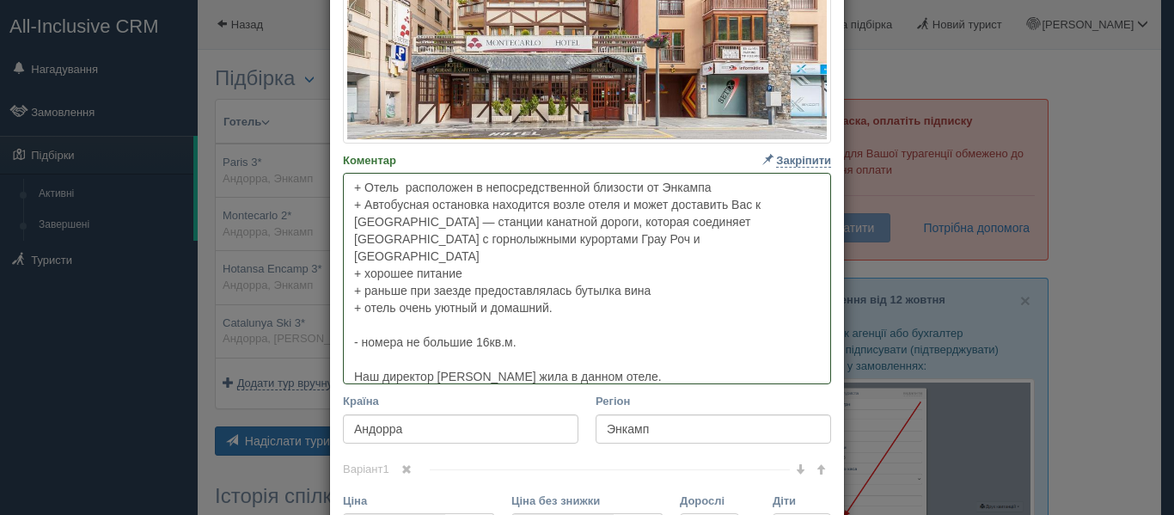
scroll to position [0, 0]
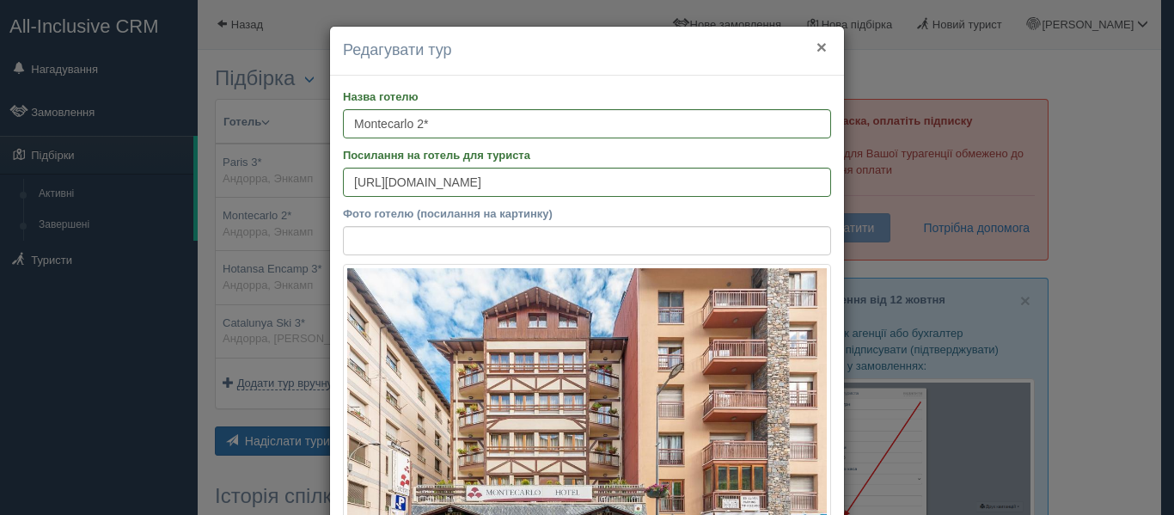
click at [817, 53] on button "×" at bounding box center [822, 47] width 10 height 18
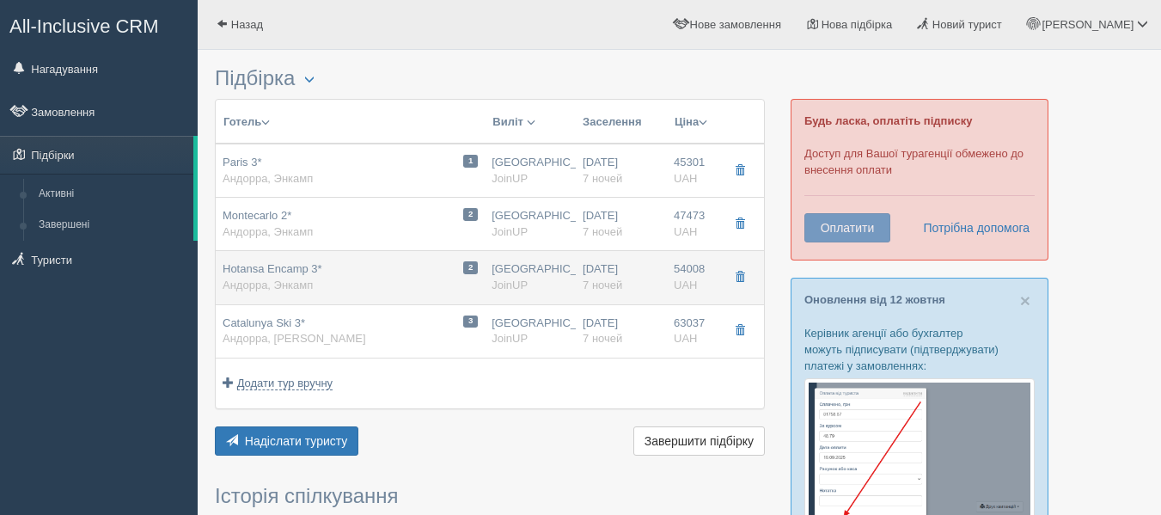
click at [341, 261] on div "2 Hotansa Encamp 3* Андорра, Энкамп" at bounding box center [350, 277] width 255 height 32
type input "Hotansa Encamp 3*"
type input "https://www.booking.com/hotel/ad/encamp.ru.html"
type textarea "+ Отель находится в 7 минутах на автобусе от подьемника + Отличное питание, все…"
type input "54008.00"
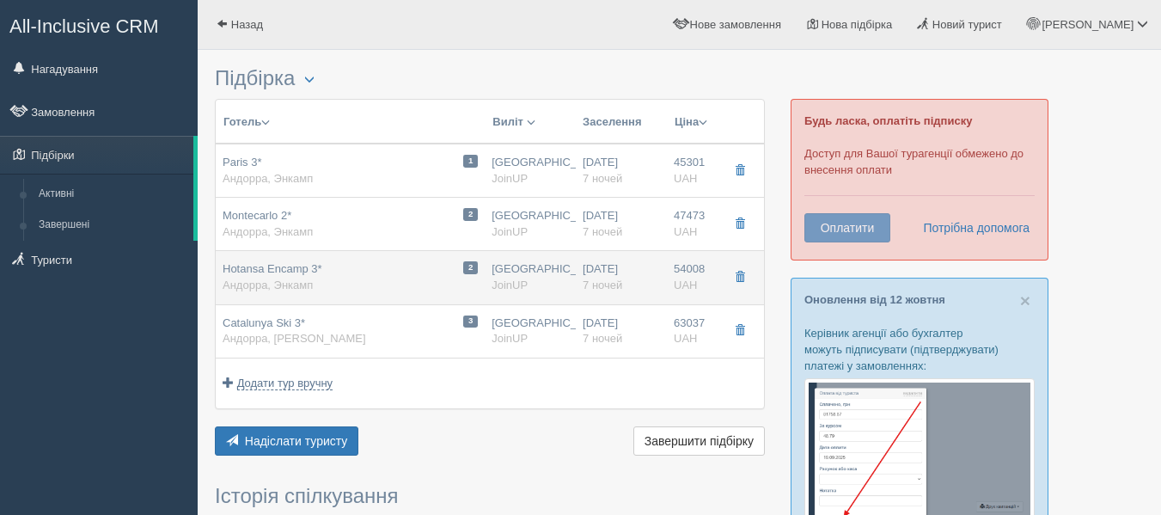
type input "10:20"
type input "13:10"
type input "14:00"
type input "18:10"
type input "Standard Room / [DATE]"
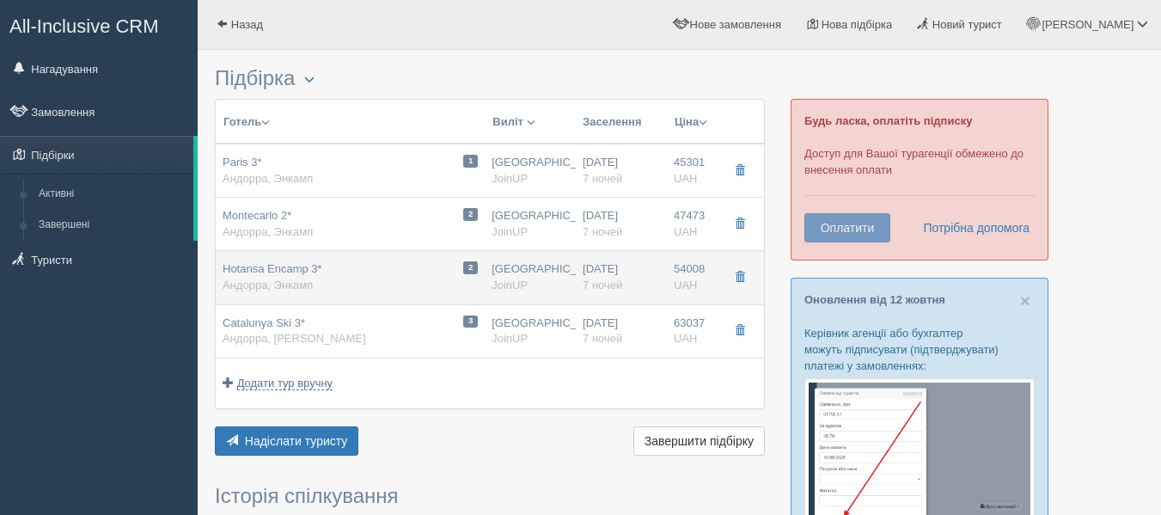
type input "https://joinup.ua/hotel/encamp/"
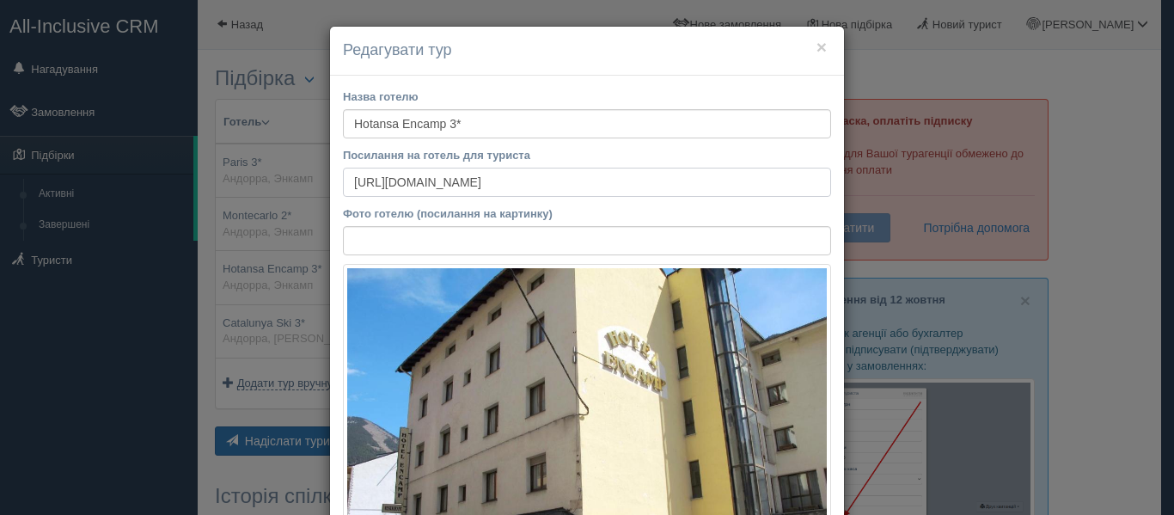
drag, startPoint x: 650, startPoint y: 188, endPoint x: 217, endPoint y: 175, distance: 433.4
click at [217, 175] on div "× Редагувати тур Назва готелю Hotansa Encamp 3* Посилання на готель для туриста…" at bounding box center [587, 257] width 1174 height 515
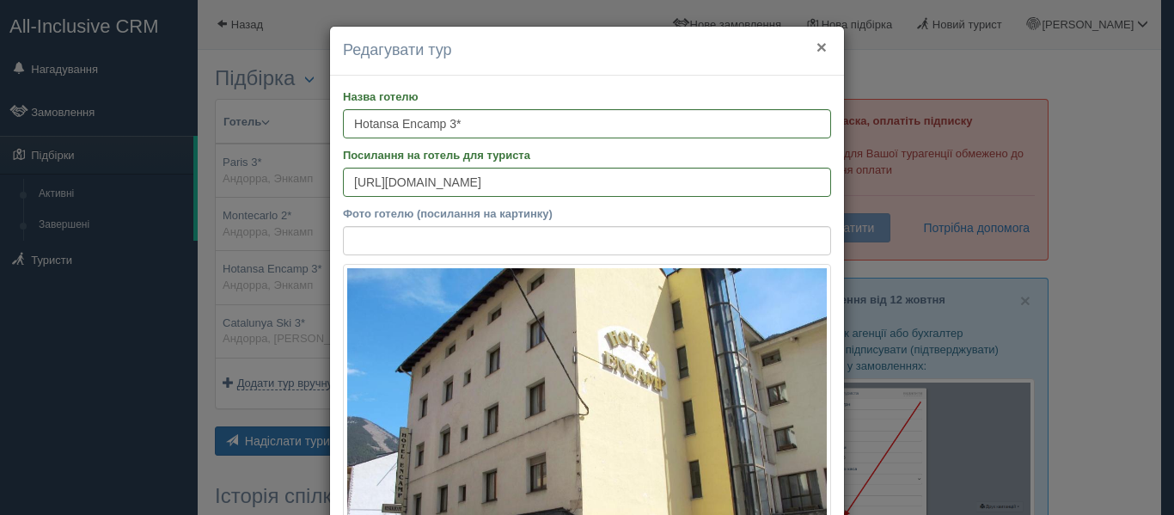
click at [817, 54] on button "×" at bounding box center [822, 47] width 10 height 18
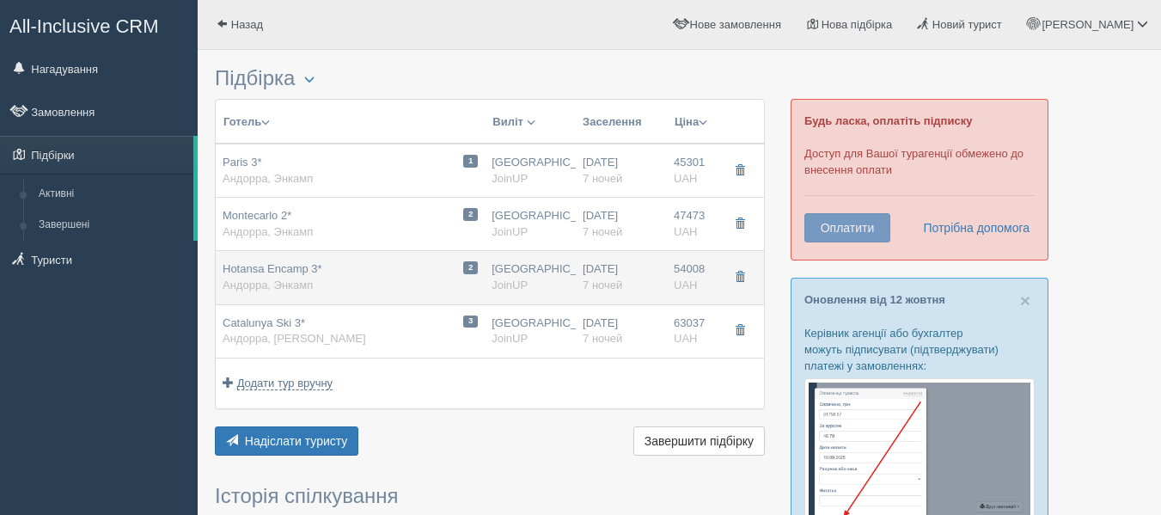
click at [316, 287] on div "Hotansa Encamp 3* Андорра, Энкамп" at bounding box center [273, 277] width 100 height 32
type input "10:20"
type input "13:10"
type input "14:00"
type input "18:10"
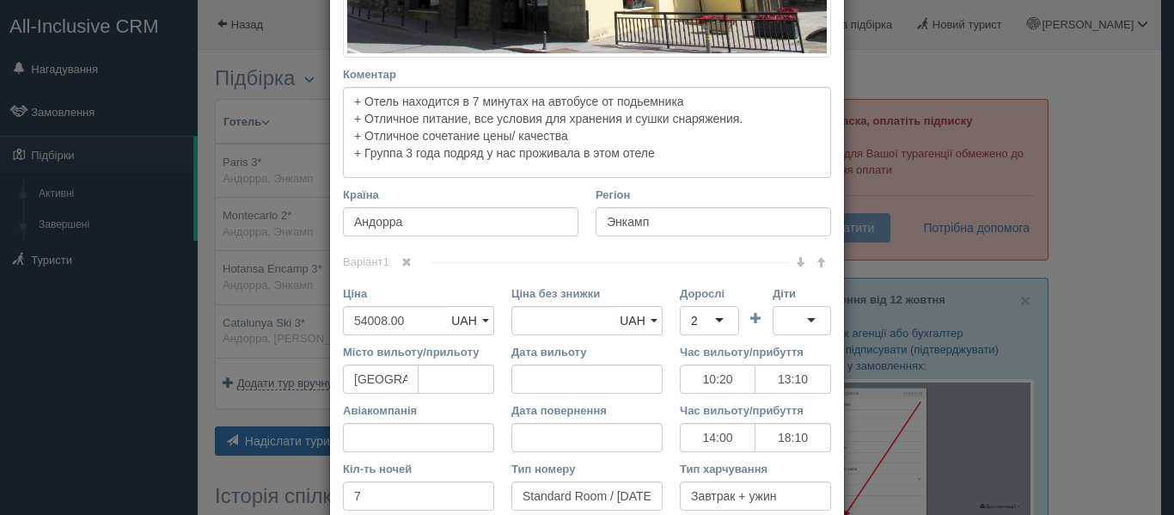
scroll to position [609, 0]
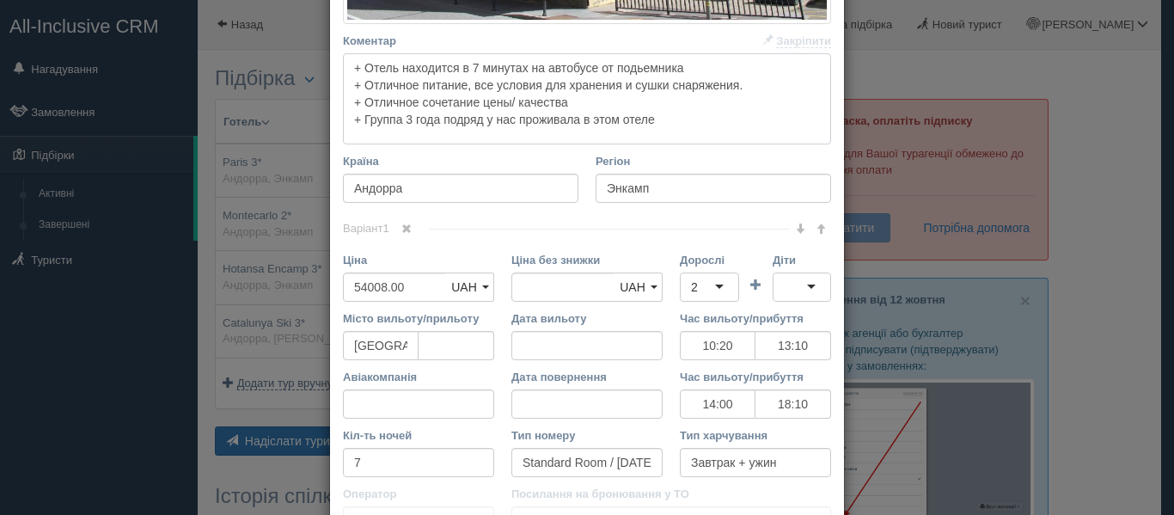
drag, startPoint x: 679, startPoint y: 125, endPoint x: 72, endPoint y: 25, distance: 615.0
click at [72, 25] on div "× Редагувати тур Назва готелю Hotansa Encamp 3* Посилання на готель для туриста…" at bounding box center [587, 257] width 1174 height 515
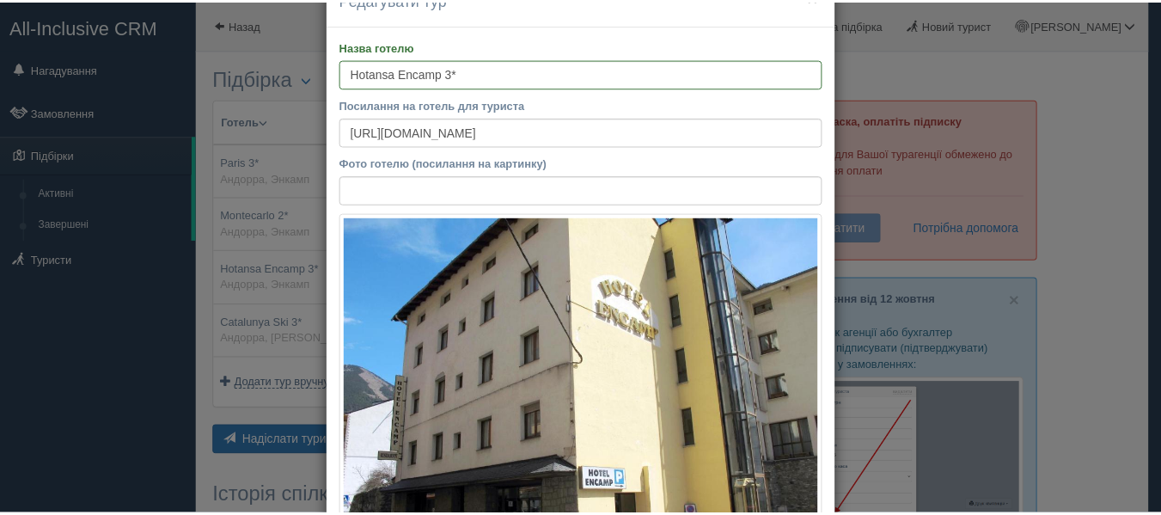
scroll to position [0, 0]
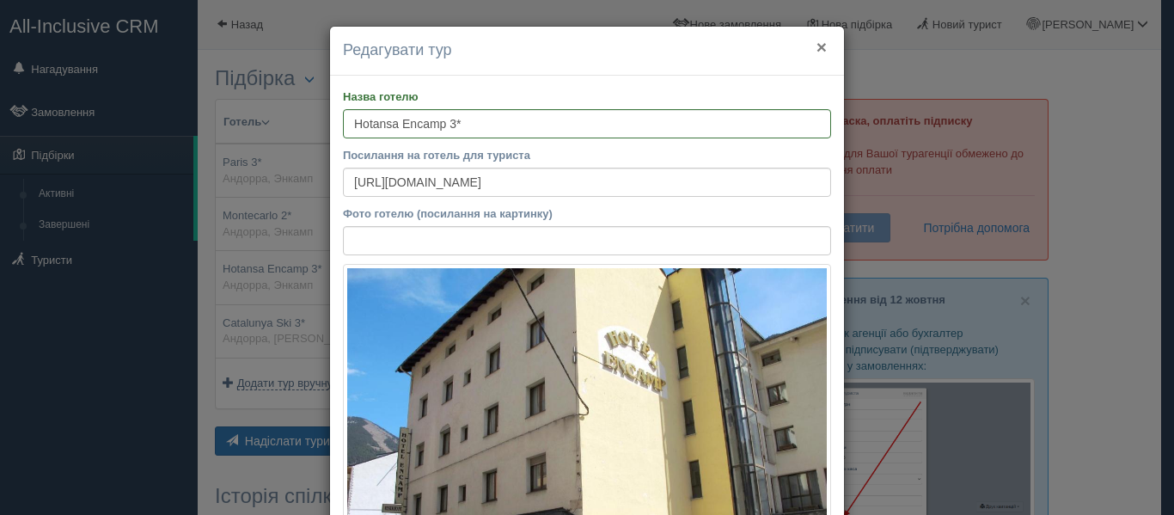
click at [817, 48] on button "×" at bounding box center [822, 47] width 10 height 18
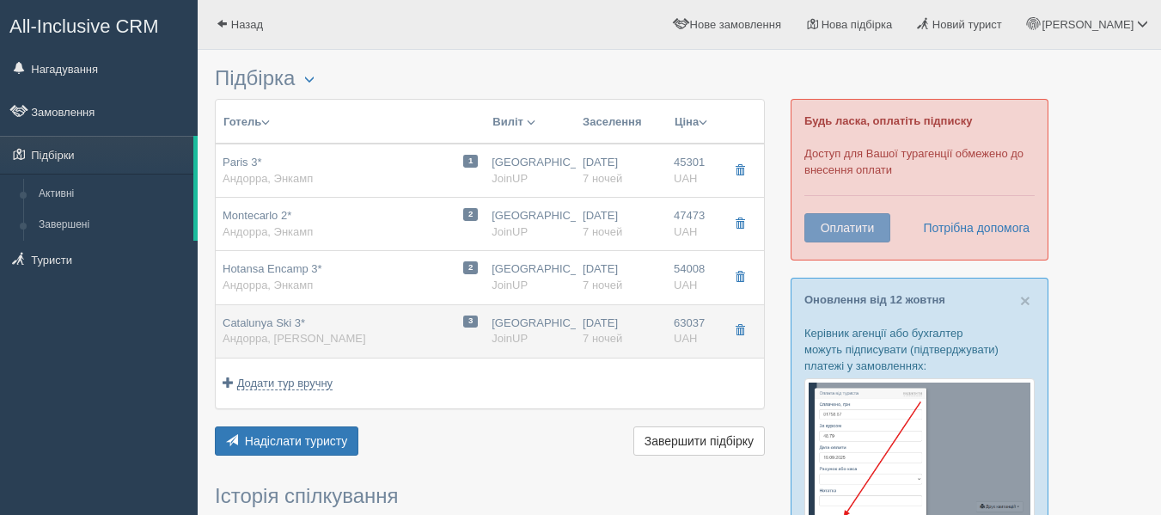
click at [311, 327] on div "Catalunya Ski 3* Андорра, Пас де ла Каса" at bounding box center [295, 331] width 144 height 32
type input "Catalunya Ski 3*"
type input "https://www.booking.com/hotel/ad/catalunya.ru.html"
type textarea "Хочу предложить один хороший вариант в Пас де ла Каса Здесь отдых отличается от…"
type input "Пас де ла Каса"
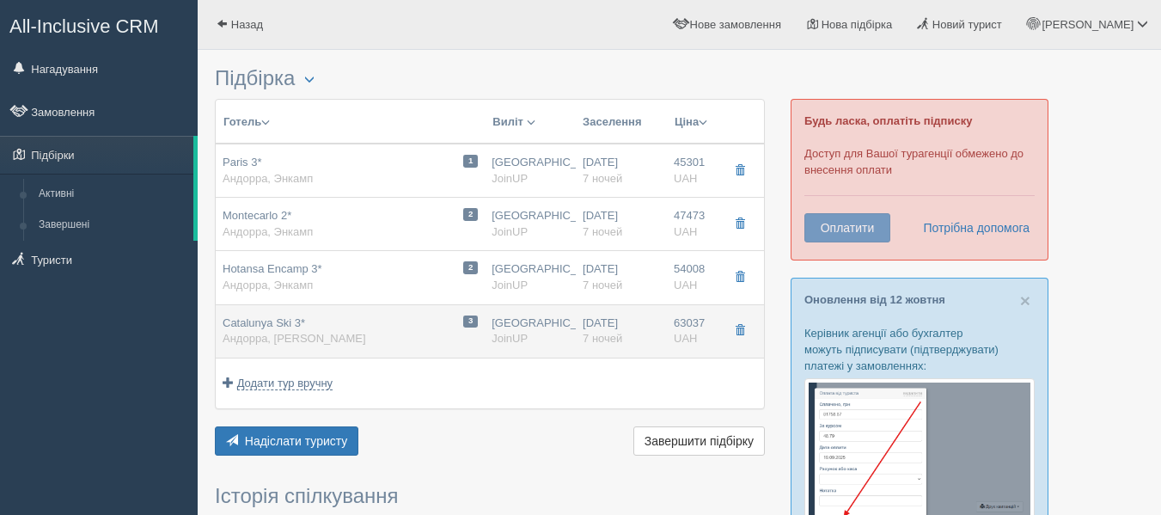
type input "63037.00"
type input "10:20"
type input "13:10"
type input "14:00"
type input "18:50"
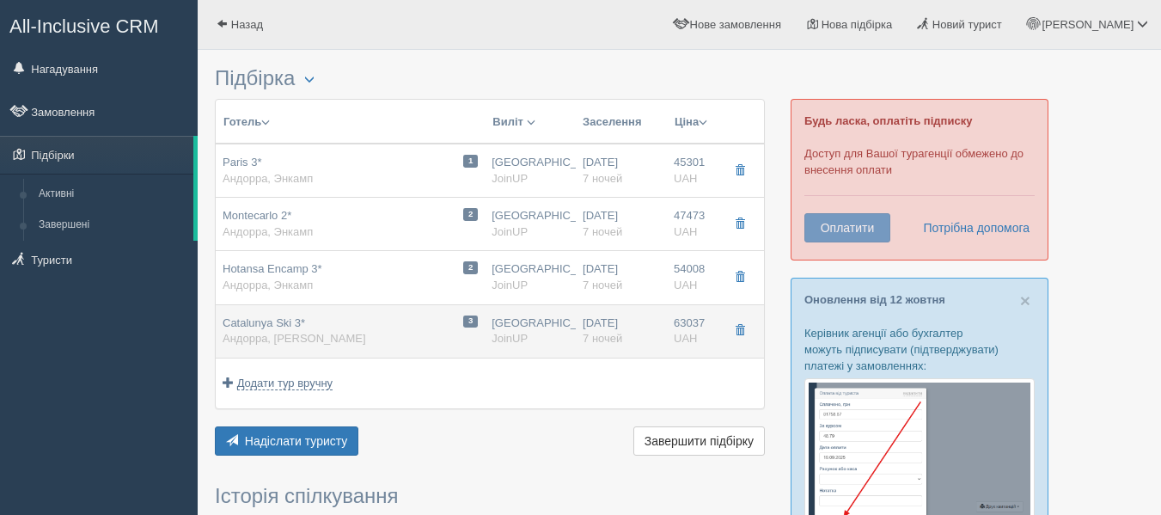
type input "https://joinup.ua/hotel/catalunya/"
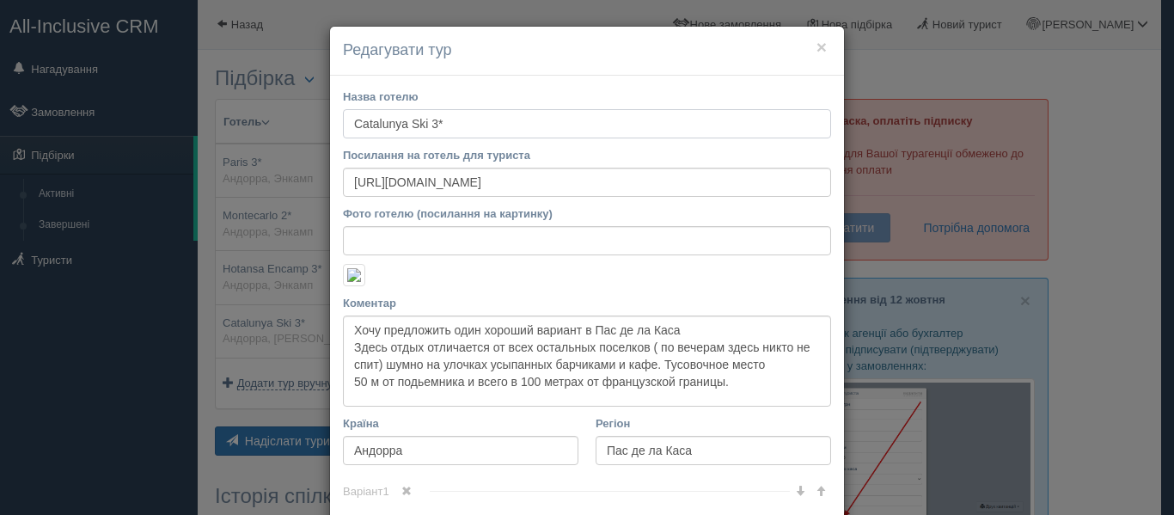
drag, startPoint x: 348, startPoint y: 122, endPoint x: 431, endPoint y: 123, distance: 82.5
click at [431, 123] on input "Catalunya Ski 3*" at bounding box center [587, 123] width 488 height 29
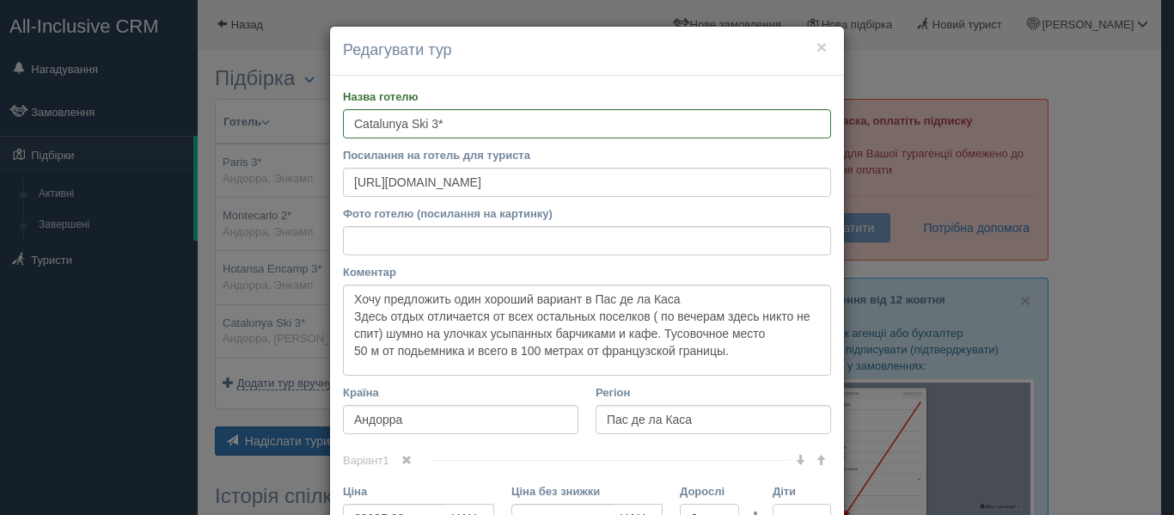
click at [821, 46] on h4 "Редагувати тур" at bounding box center [587, 51] width 488 height 22
click at [817, 46] on button "×" at bounding box center [822, 47] width 10 height 18
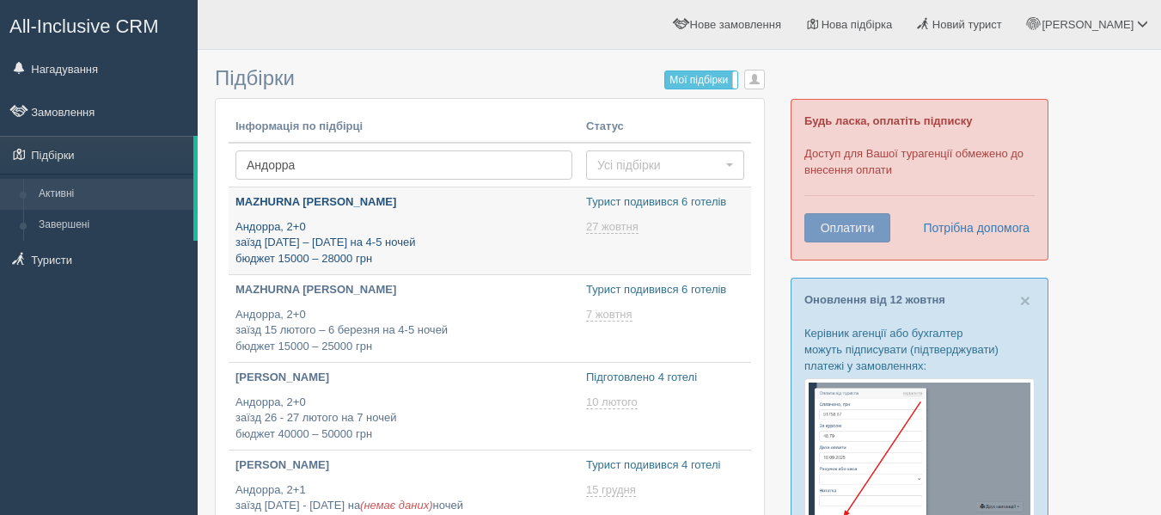
click at [370, 230] on p "Андорра, 2+0 заїзд 15 січня – 15 лютого на 4-5 ночей бюджет 15000 – 28000 грн" at bounding box center [404, 243] width 337 height 48
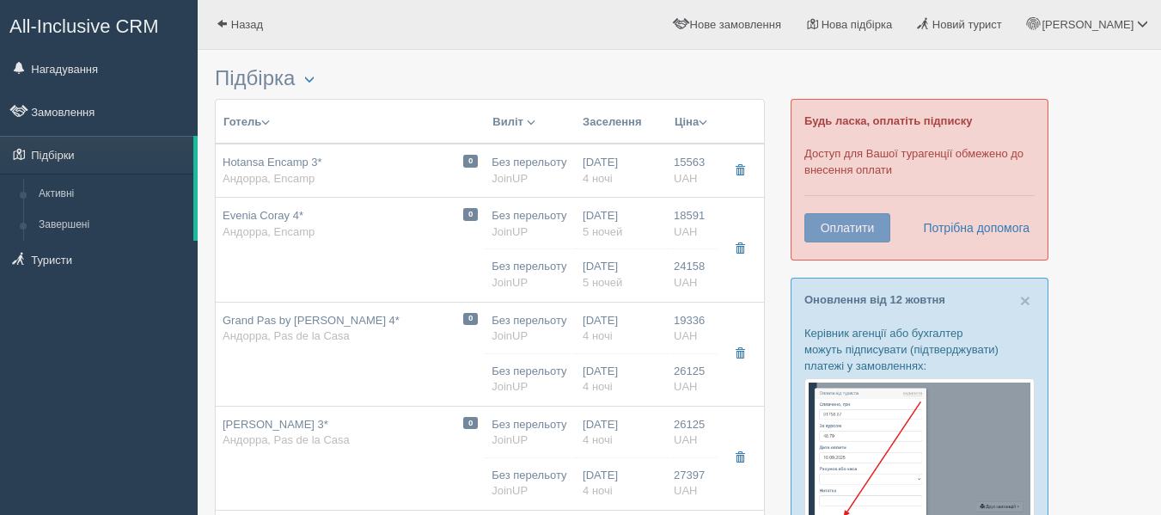
click at [370, 230] on div "0 [PERSON_NAME] 4* [GEOGRAPHIC_DATA], [GEOGRAPHIC_DATA]" at bounding box center [350, 224] width 255 height 32
type input "Evenia Coray 4*"
type input "[URL][DOMAIN_NAME][PERSON_NAME]"
type textarea "+ расположен на горнолыжном курорте [GEOGRAPHIC_DATA], + находится всего в 250 …"
type input "Андорра"
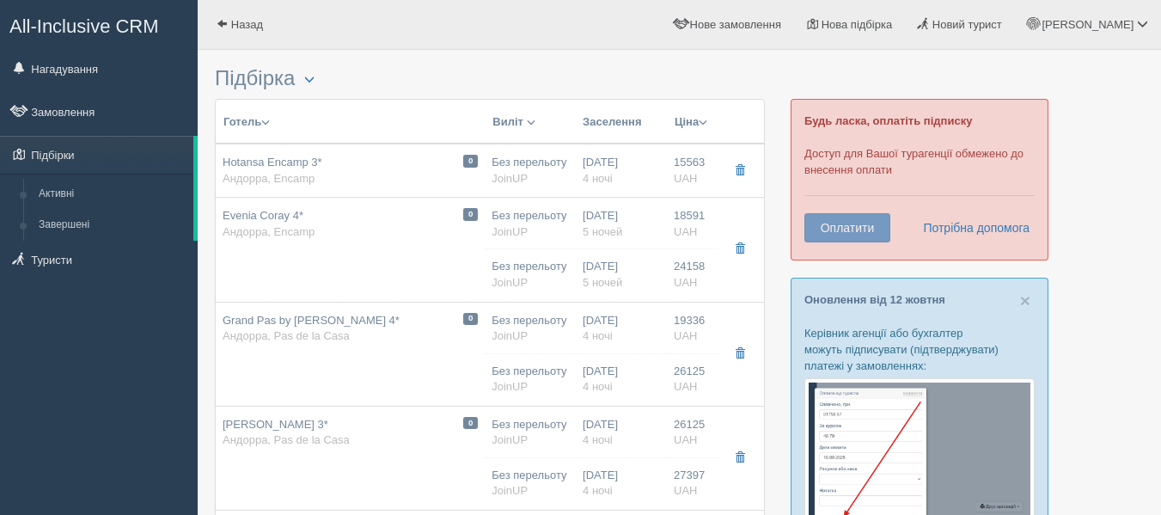
type input "Encamp"
type input "18591.00"
type input "Без перельоту"
type input "5"
type input "Dbl ([DATE]) Standard"
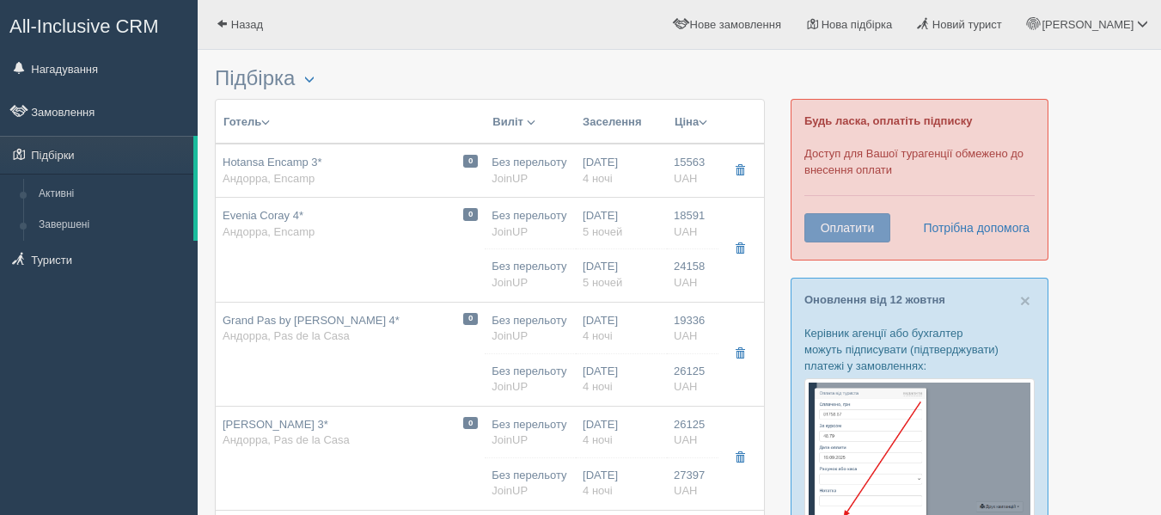
type input "Завтрак"
type input "JoinUP"
type input "[URL][DOMAIN_NAME][PERSON_NAME]"
type input "24158.00"
type input "Без перельоту"
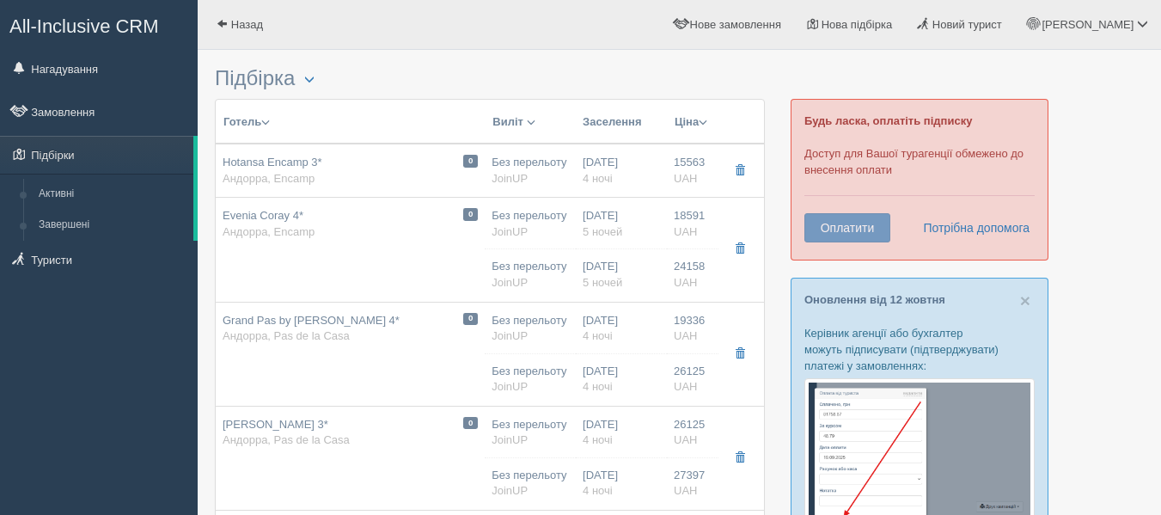
type input "5"
type input "Dbl ([DATE]) Standard"
type input "Завтрак + ужин"
type input "JoinUP"
type input "[URL][DOMAIN_NAME][PERSON_NAME]"
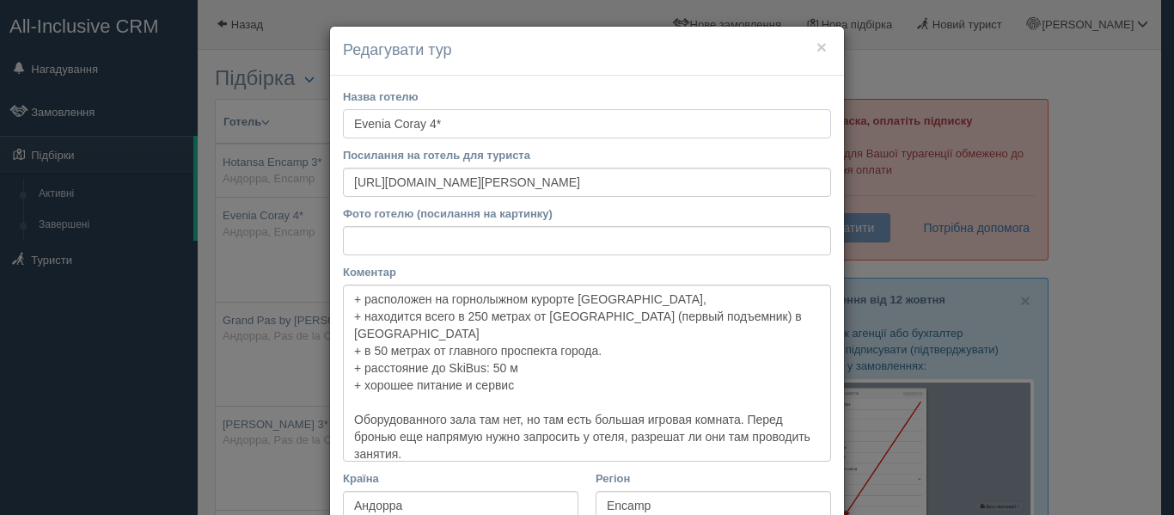
drag, startPoint x: 349, startPoint y: 125, endPoint x: 419, endPoint y: 130, distance: 70.6
click at [419, 130] on input "Evenia Coray 4*" at bounding box center [587, 123] width 488 height 29
click at [821, 43] on h4 "Редагувати тур" at bounding box center [587, 51] width 488 height 22
click at [825, 50] on div "× Редагувати тур" at bounding box center [587, 51] width 514 height 49
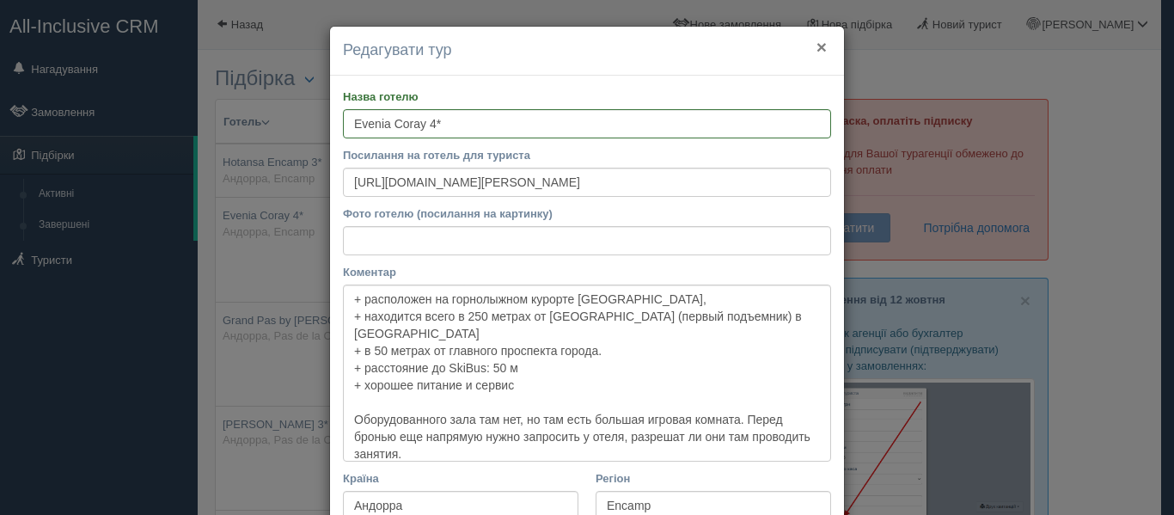
click at [818, 51] on button "×" at bounding box center [822, 47] width 10 height 18
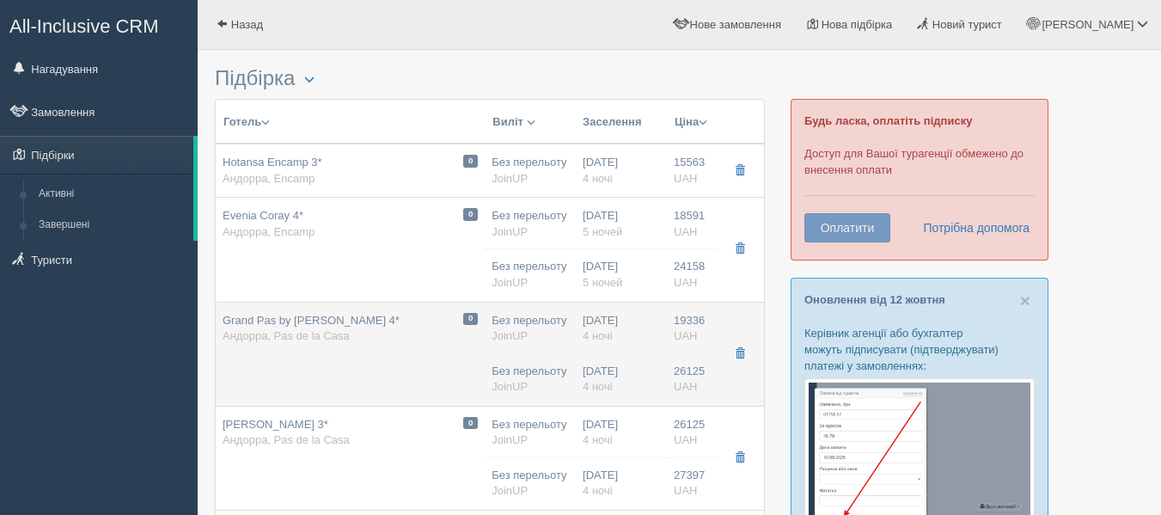
click at [285, 337] on span "Андорра, Pas de la Casa" at bounding box center [286, 335] width 127 height 13
type input "Grand Pas by [PERSON_NAME] 4*"
type input "[URL][DOMAIN_NAME]"
type textarea "+ loremipsum d Sit-am-co-Adip, e 97 seddoe te incididuntut laboree Doloremagna …"
type input "Pas de la Casa"
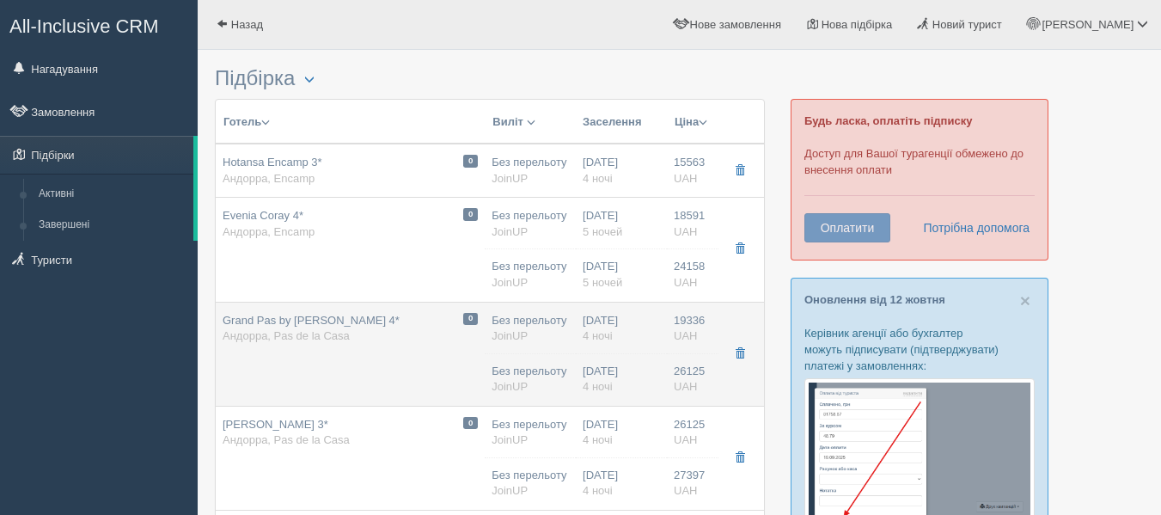
type input "19336.00"
type input "4"
type input "Double No View"
type input "Завтраки"
type input "[URL][DOMAIN_NAME]"
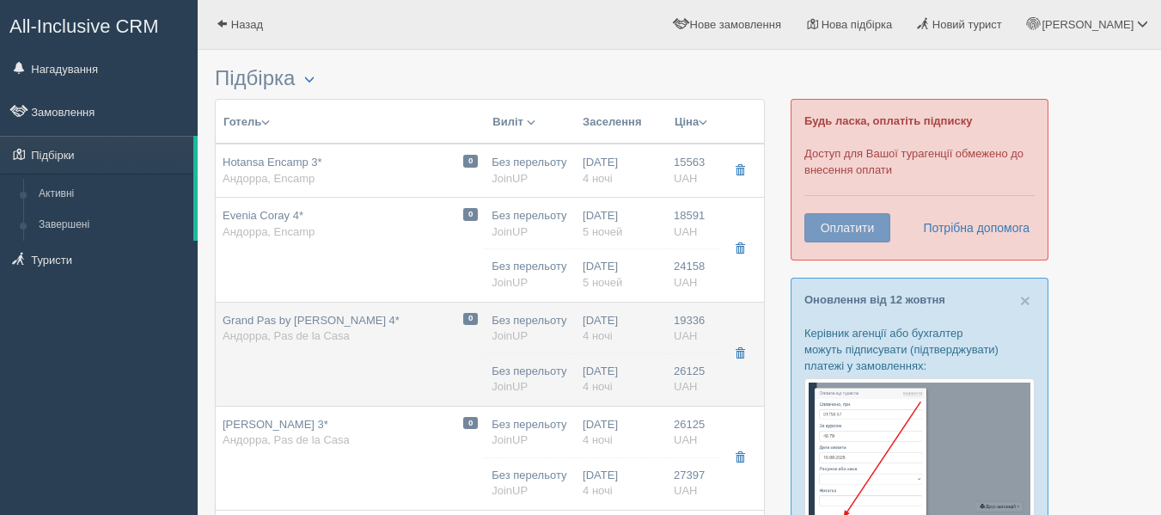
type input "26125.00"
type input "4"
type input "Double No View"
type input "[URL][DOMAIN_NAME]"
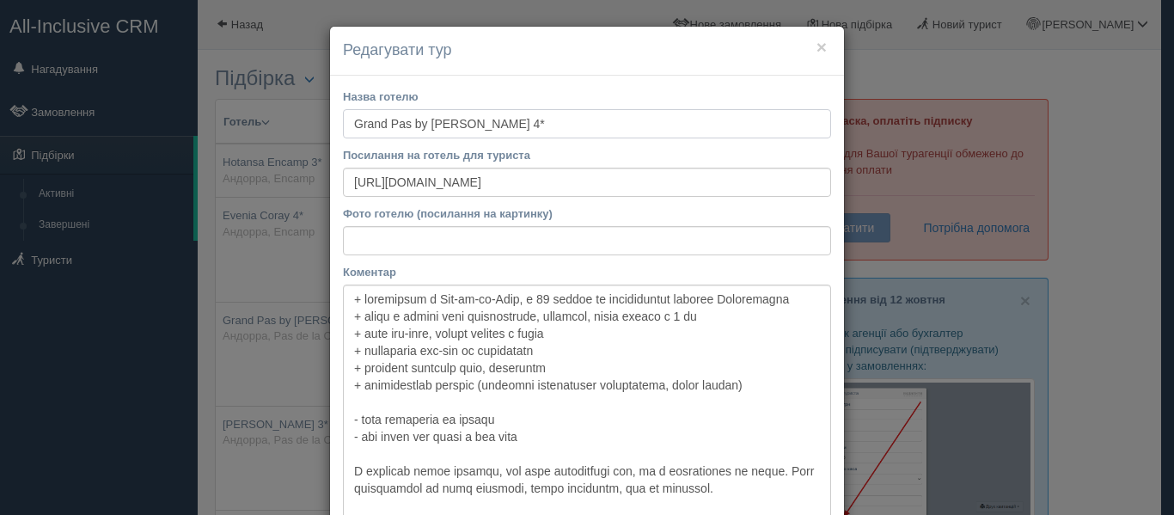
drag, startPoint x: 340, startPoint y: 121, endPoint x: 540, endPoint y: 129, distance: 199.6
click at [540, 129] on input "Grand Pas by [PERSON_NAME] 4*" at bounding box center [587, 123] width 488 height 29
click at [817, 48] on button "×" at bounding box center [822, 47] width 10 height 18
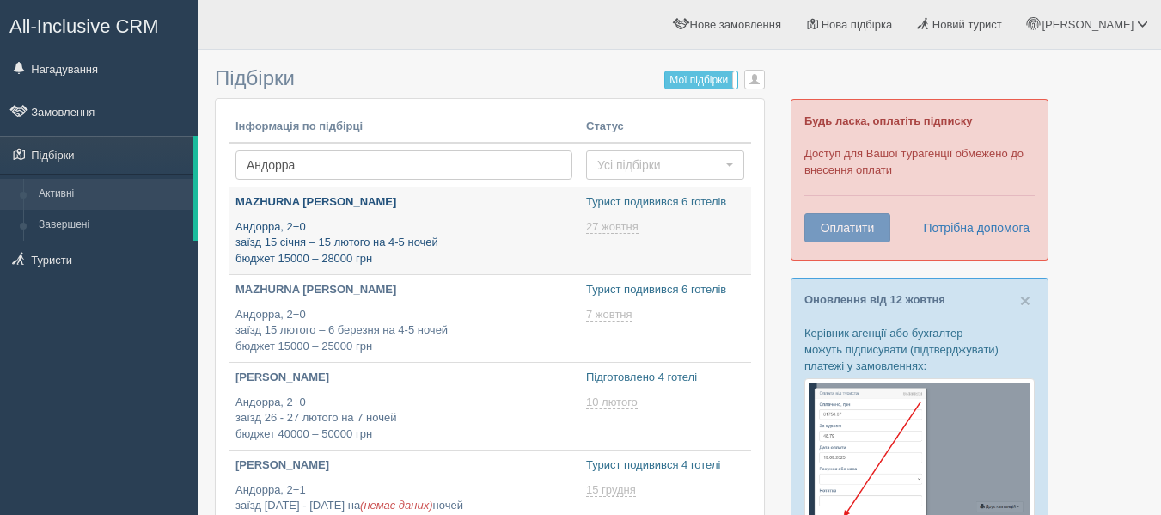
click at [352, 256] on p "Андорра, 2+0 заїзд 15 січня – 15 лютого на 4-5 ночей бюджет 15000 – 28000 грн" at bounding box center [404, 243] width 337 height 48
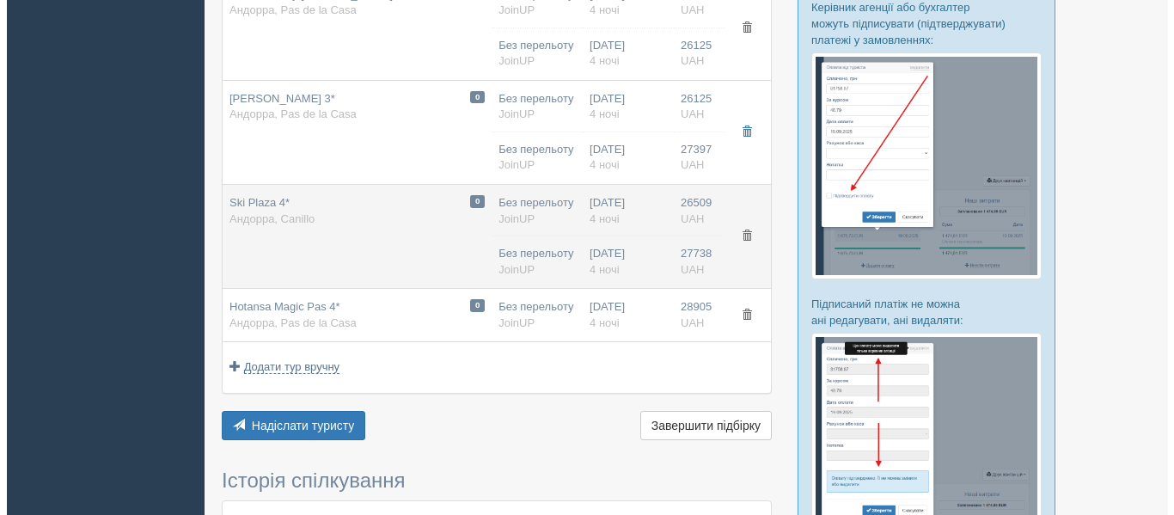
scroll to position [321, 0]
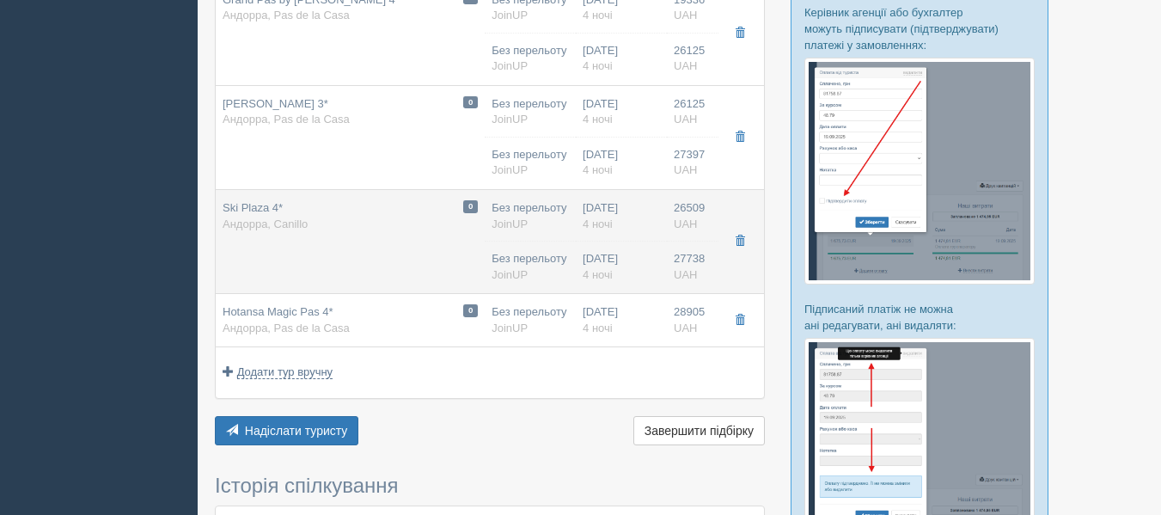
click at [321, 229] on div "0 Ski Plaza 4* Андорра, Canillo" at bounding box center [350, 216] width 255 height 32
type input "Ski Plaza 4*"
type input "https://www.booking.com/hotel/ad/skiplaza.ru.html"
type textarea "+ отель расположен в городке Канильо, в 10 минутах ходьбы от подъемника, рядом …"
type input "Андорра"
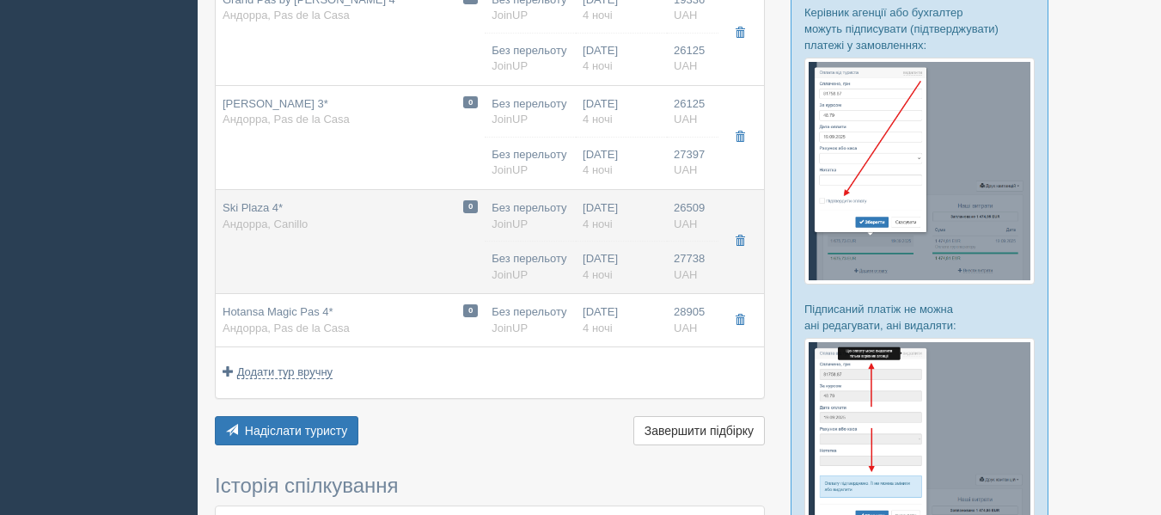
type input "Canillo"
type input "26509.00"
type input "Без перельоту"
type input "4"
type input "Standard Room"
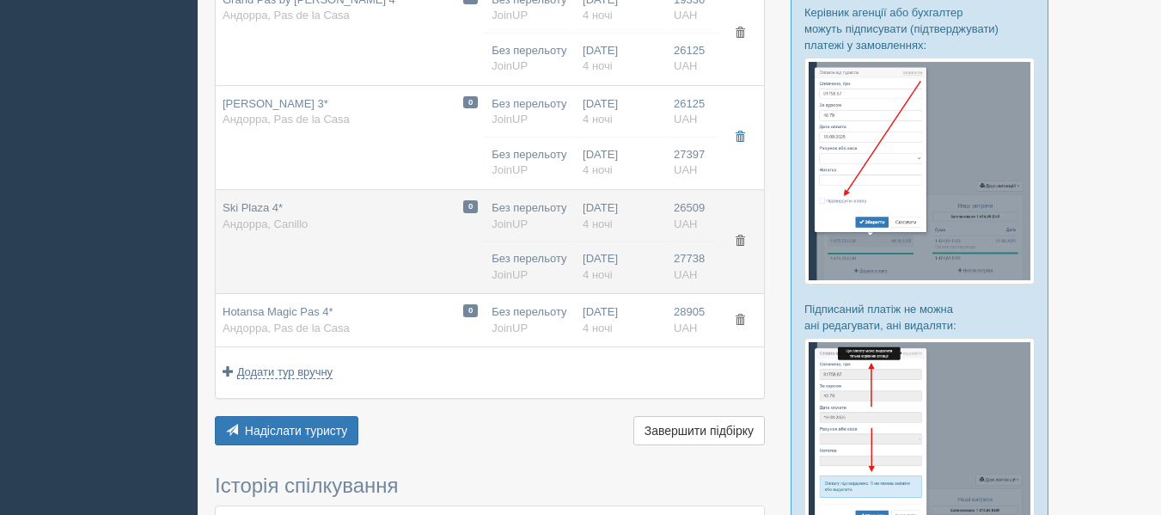
type input "BB"
type input "JoinUP"
type input "https://joinup.ua/hotel/ski-plaza/"
type input "27738.00"
type input "Без перельоту"
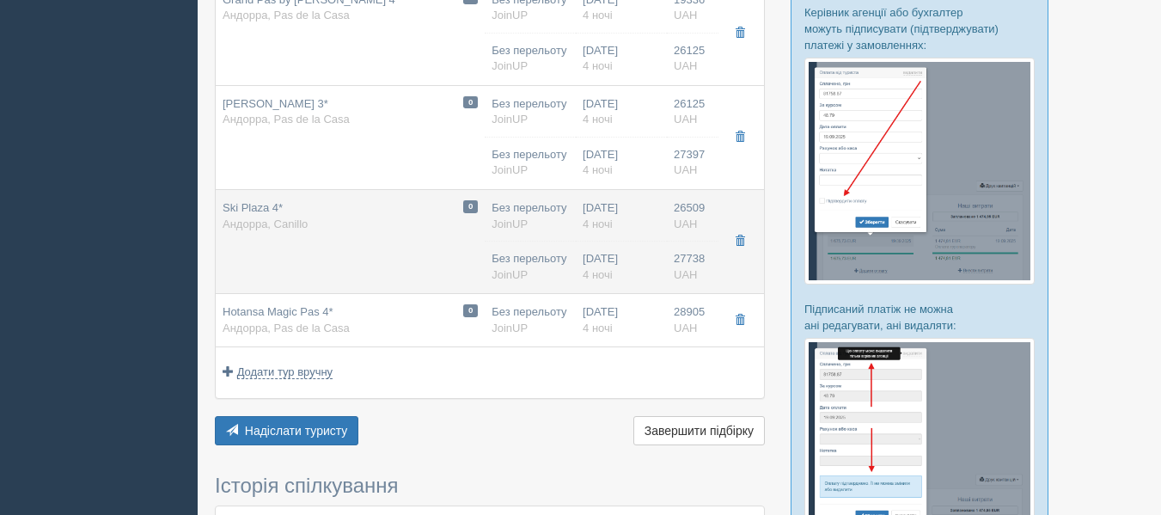
type input "4"
type input "Standard Room"
type input "Завтрак + ужин"
type input "JoinUP"
type input "https://joinup.ua/hotel/ski-plaza/"
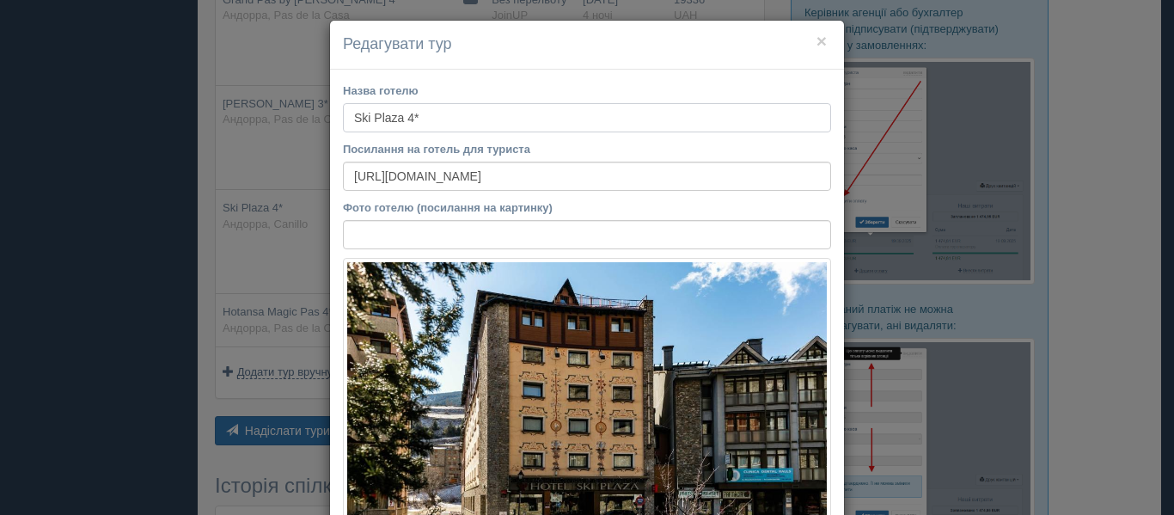
scroll to position [1, 0]
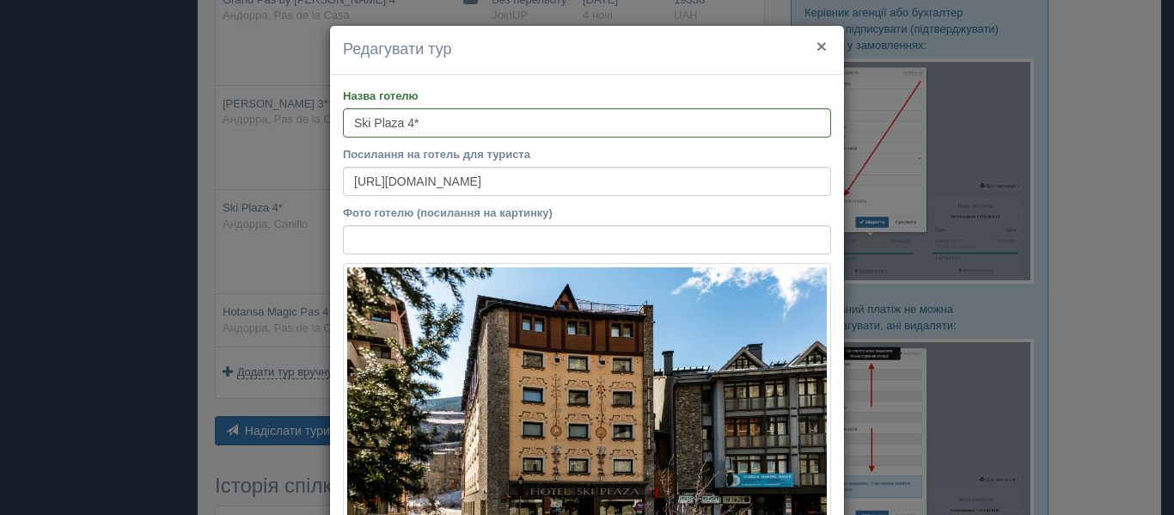
click at [818, 49] on button "×" at bounding box center [822, 46] width 10 height 18
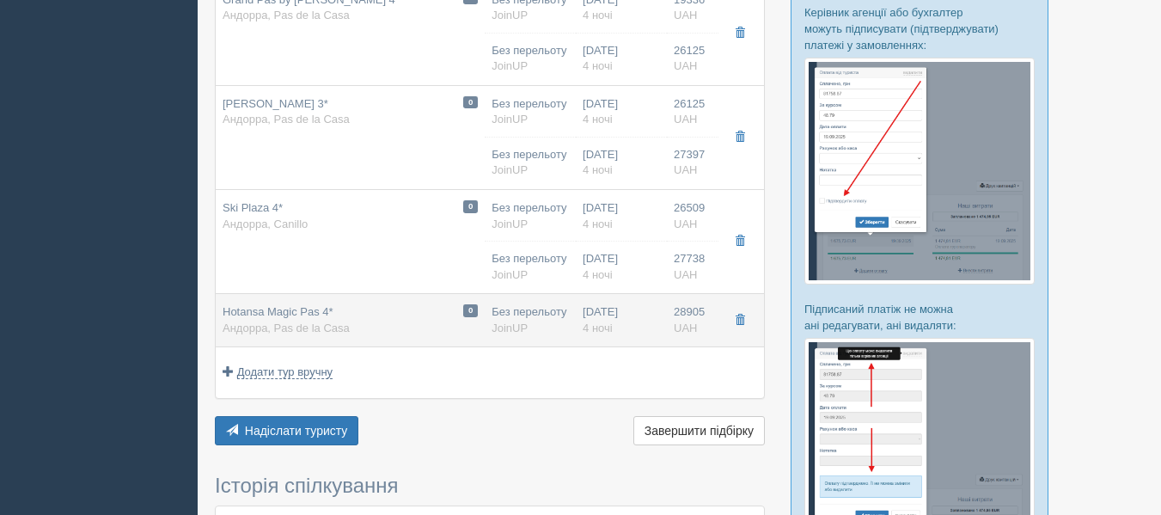
click at [280, 315] on span "Hotansa Magic Pas 4*" at bounding box center [278, 311] width 111 height 13
type input "Hotansa Magic Pas 4*"
type input "https://www.booking.com/hotel/ad/magicpas.uk.html"
type textarea "Расположен в Пас де ла Кассе + в пешей доступности к центру города и ночной жиз…"
type input "Pas de la Casa"
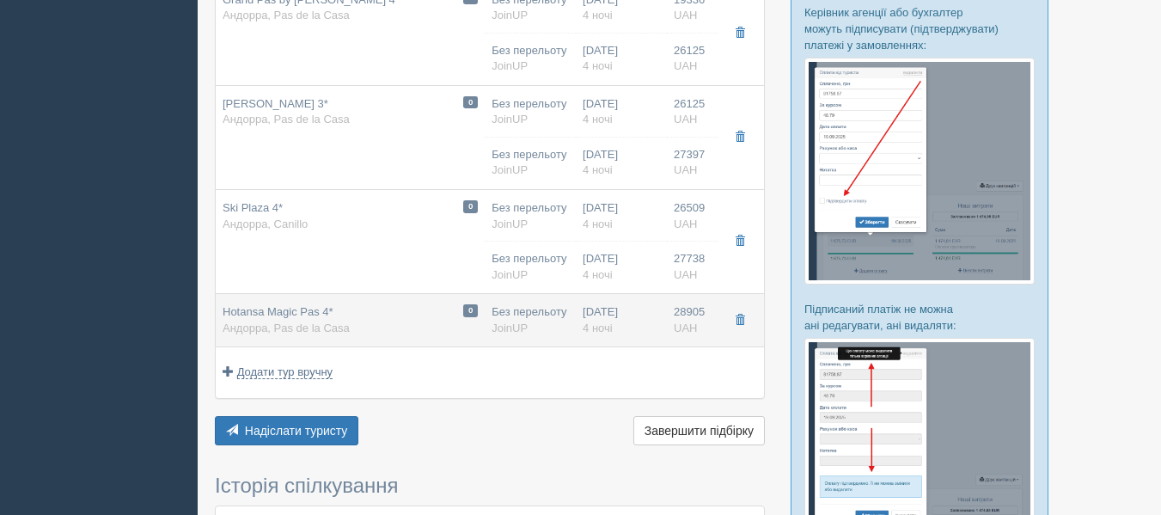
type input "28905.00"
type input "Завтрак + ужин"
type input "https://joinup.ua/hotel/magic-pas/"
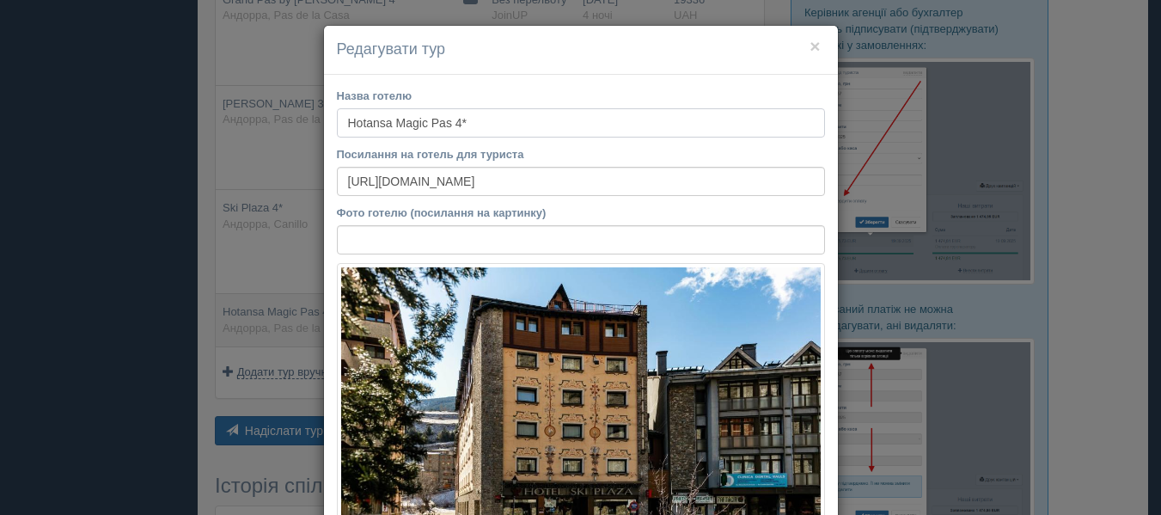
scroll to position [0, 0]
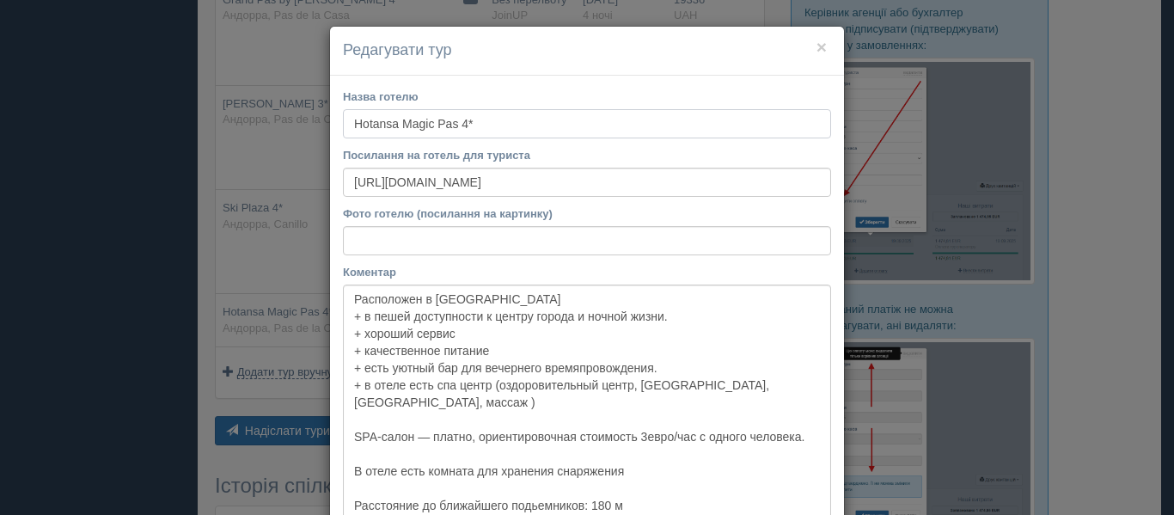
drag, startPoint x: 346, startPoint y: 120, endPoint x: 456, endPoint y: 125, distance: 110.1
click at [456, 125] on input "Hotansa Magic Pas 4*" at bounding box center [587, 123] width 488 height 29
click at [817, 46] on button "×" at bounding box center [822, 47] width 10 height 18
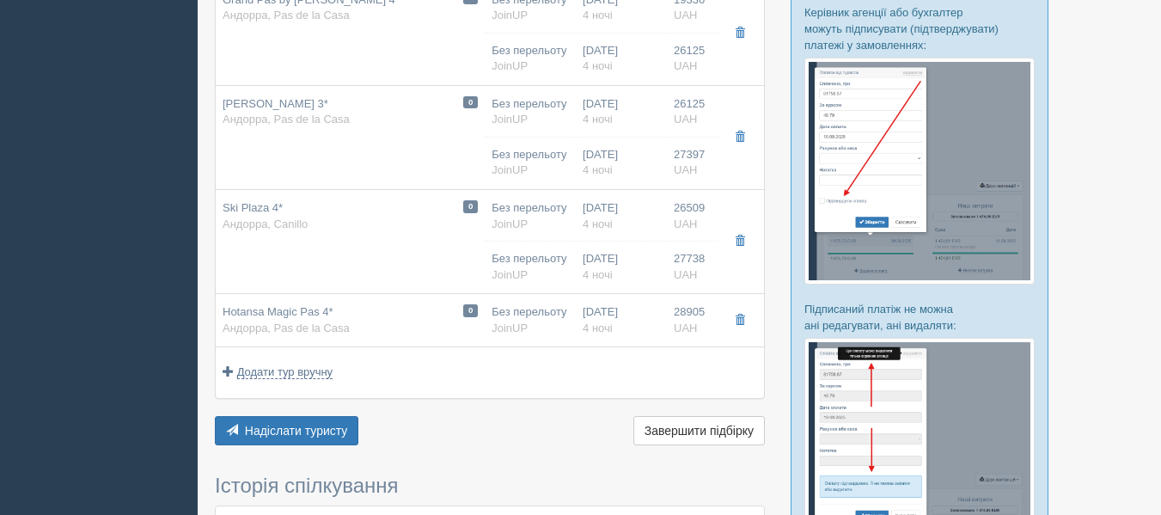
scroll to position [709, 0]
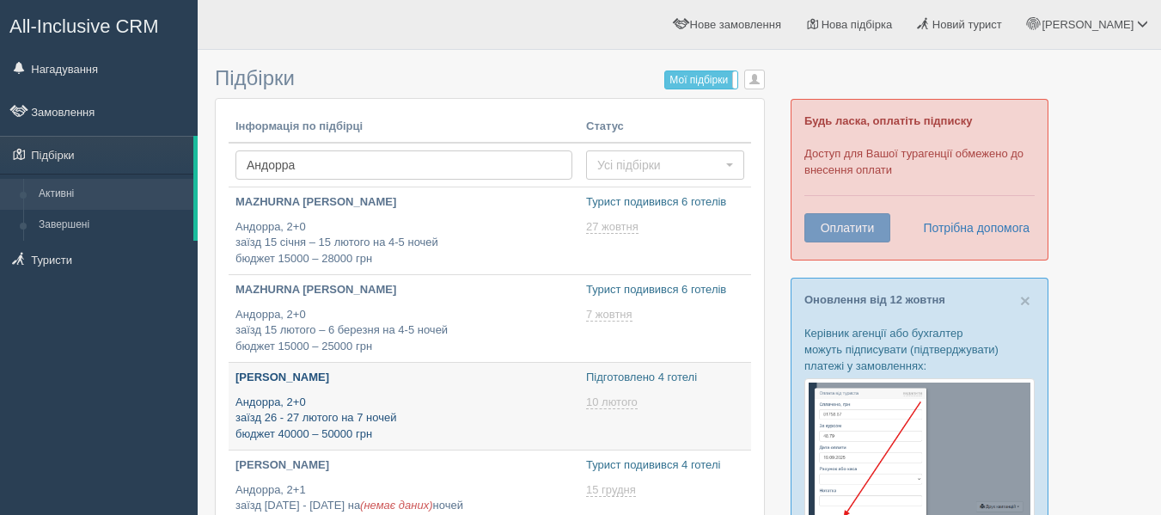
click at [357, 401] on p "Андорра, 2+0 заїзд [DATE] - [DATE] на 7 ночей бюджет 40000 – 50000 грн" at bounding box center [404, 419] width 337 height 48
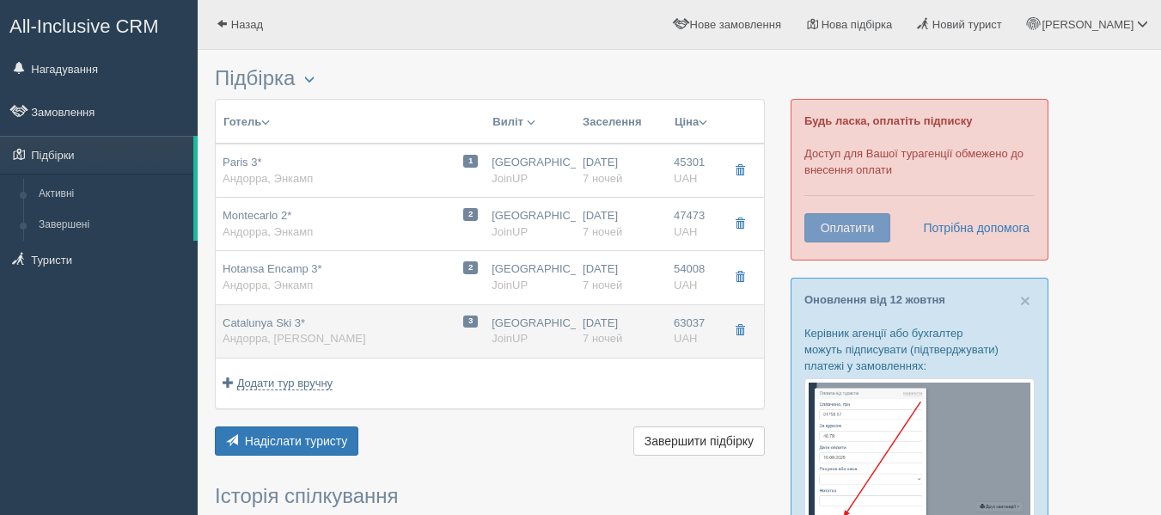
click at [341, 345] on span "Андорра, [PERSON_NAME]" at bounding box center [295, 338] width 144 height 13
type input "Catalunya Ski 3*"
type input "[URL][DOMAIN_NAME]"
type textarea "Хочу предложить один хороший вариант в Пас де ла Каса Здесь отдых отличается от…"
type input "Андорра"
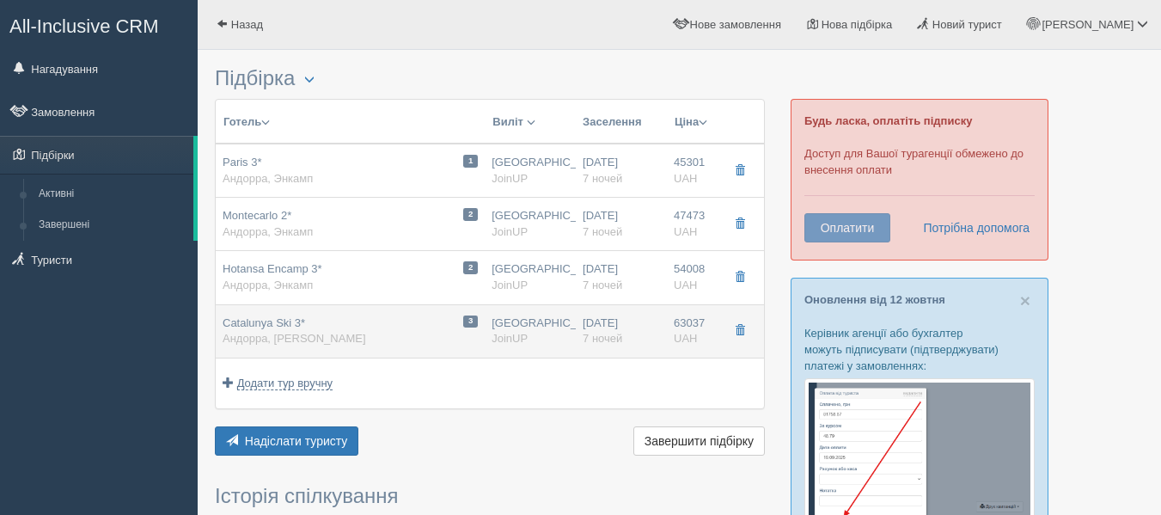
type input "Пас де ла Каса"
type input "63037.00"
type input "[GEOGRAPHIC_DATA]"
type input "10:20"
type input "13:10"
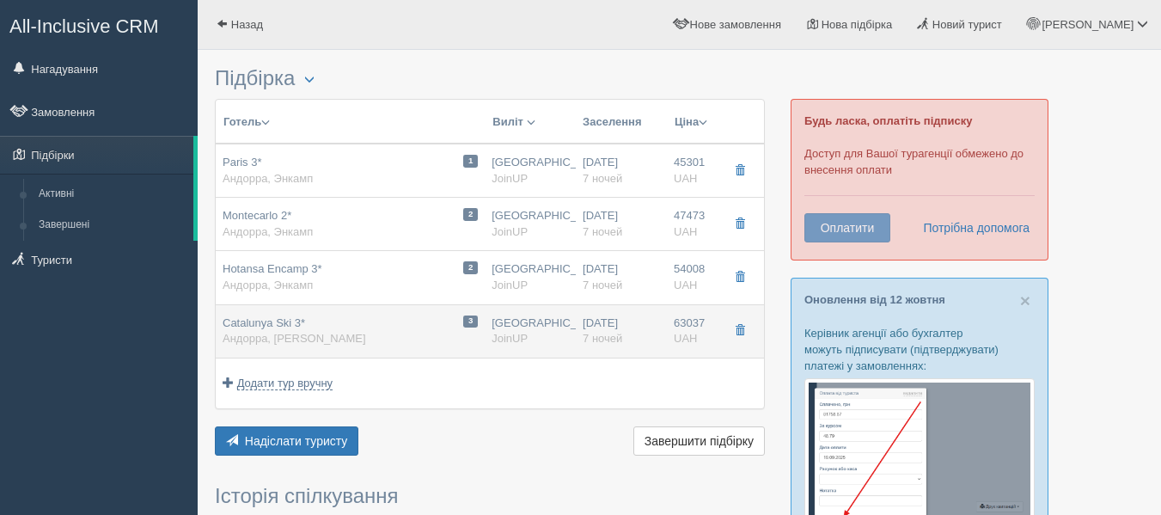
type input "14:00"
type input "18:50"
type input "7"
type input "Standard Room / 2AD"
type input "Завтрак + ужин"
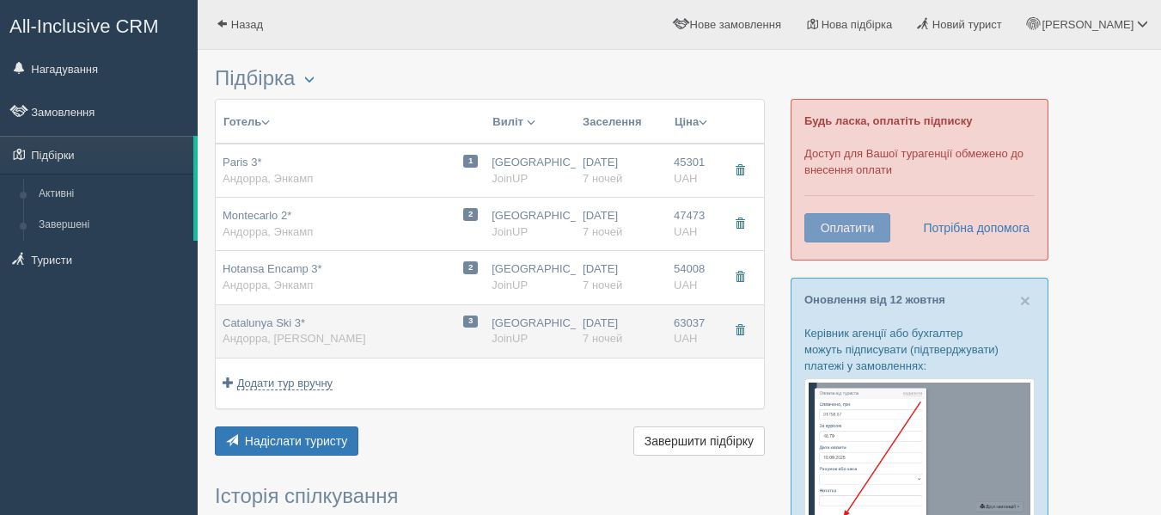
type input "JoinUP"
type input "https://joinup.ua/hotel/catalunya/"
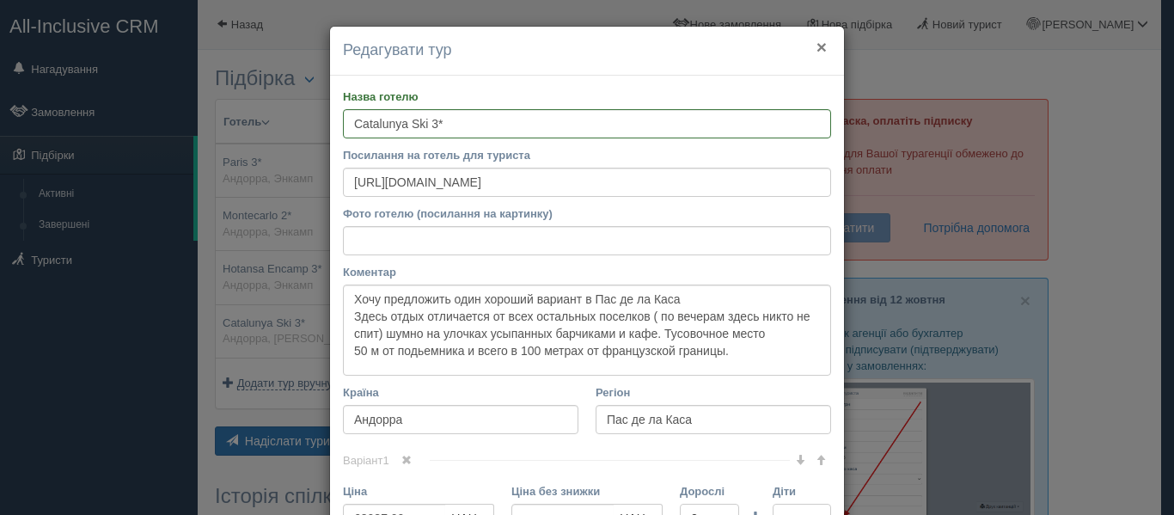
click at [817, 53] on button "×" at bounding box center [822, 47] width 10 height 18
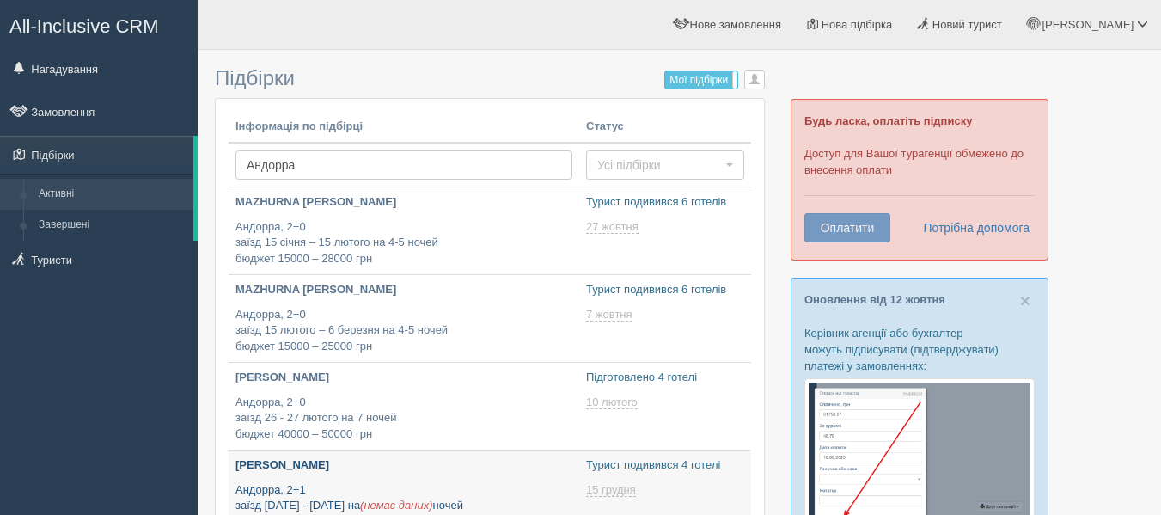
type input "[DATE] 22:10"
click at [331, 482] on p "Андорра, 2+1 заїзд [DATE] - [DATE] на (немає даних) ночей бюджет 40000 – 50000 …" at bounding box center [404, 506] width 337 height 48
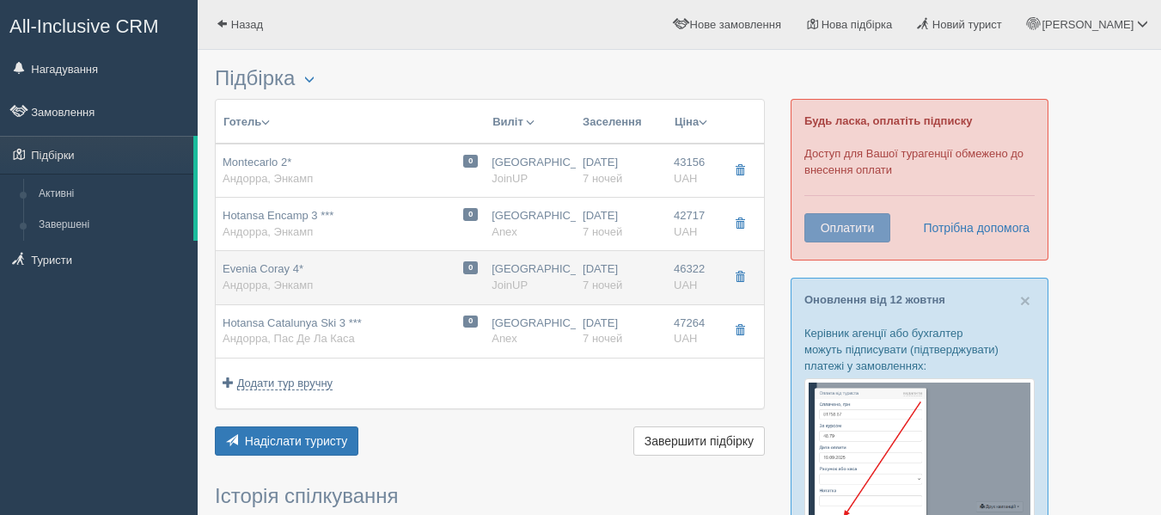
click at [330, 259] on td "0 [PERSON_NAME] 4* Андорра, Энкамп" at bounding box center [350, 277] width 269 height 53
type input "Evenia Coray 4*"
type input "[URL][DOMAIN_NAME][PERSON_NAME]"
type textarea "+ расположен на горнолыжном курорте [GEOGRAPHIC_DATA], + находится всего в 250 …"
type input "Андорра"
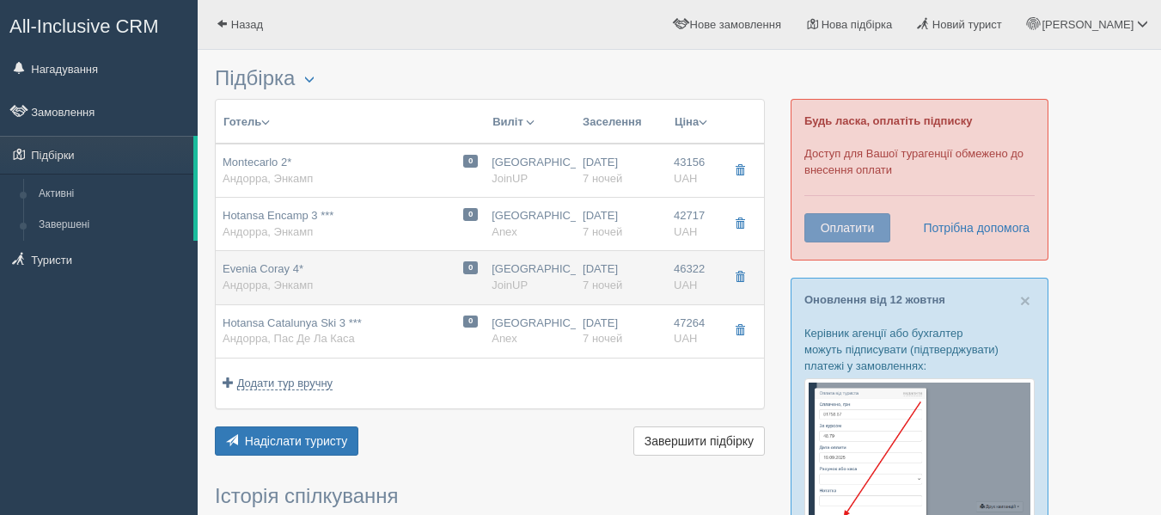
type input "Энкамп"
type input "46322.00"
type input "[GEOGRAPHIC_DATA]"
type input "10:20"
type input "13:10"
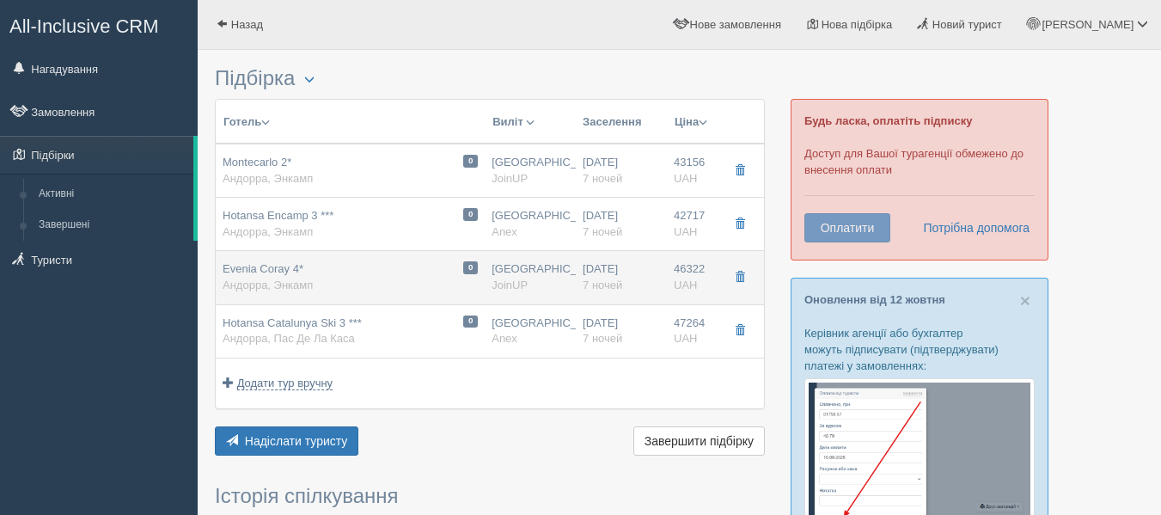
type input "14:00"
type input "18:50"
type input "7"
type input "Tpl ([DATE]) Standard / [DATE]+1CHD(3-11,99)"
type input "Завтраки"
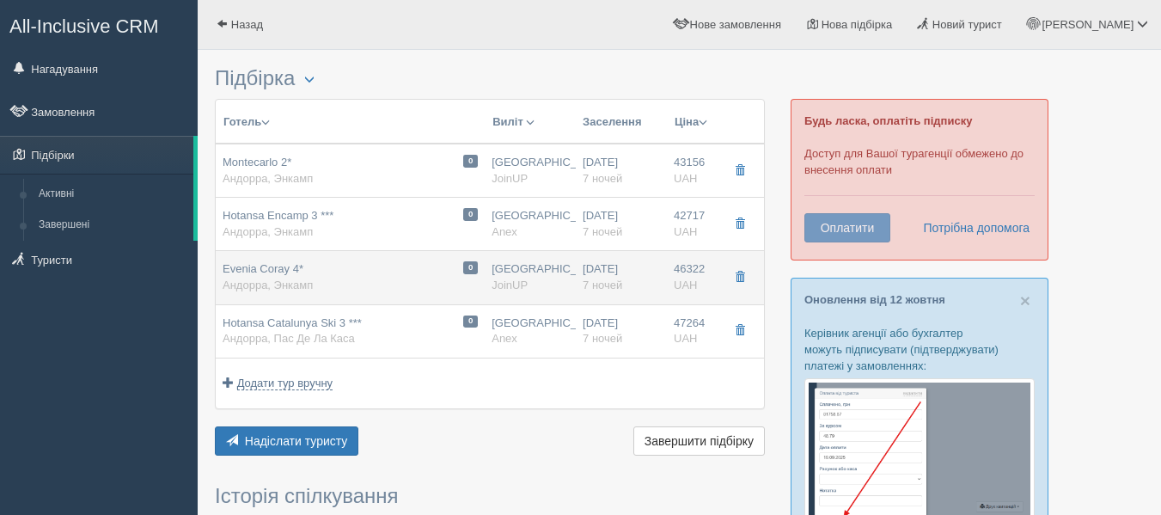
type input "JoinUP"
type input "[URL][DOMAIN_NAME][PERSON_NAME]"
